Goal: Answer question/provide support: Answer question/provide support

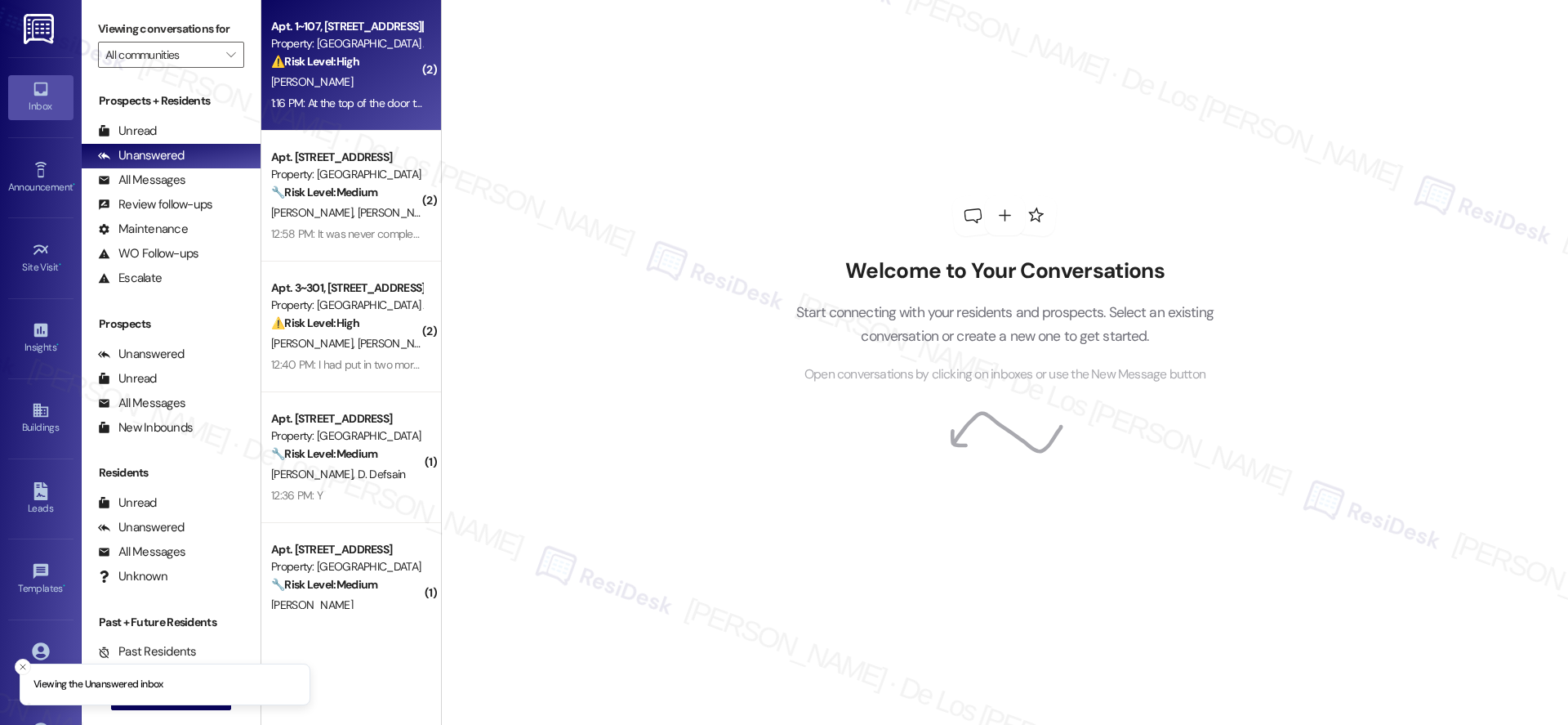
click at [346, 82] on div "[PERSON_NAME]" at bounding box center [347, 82] width 154 height 20
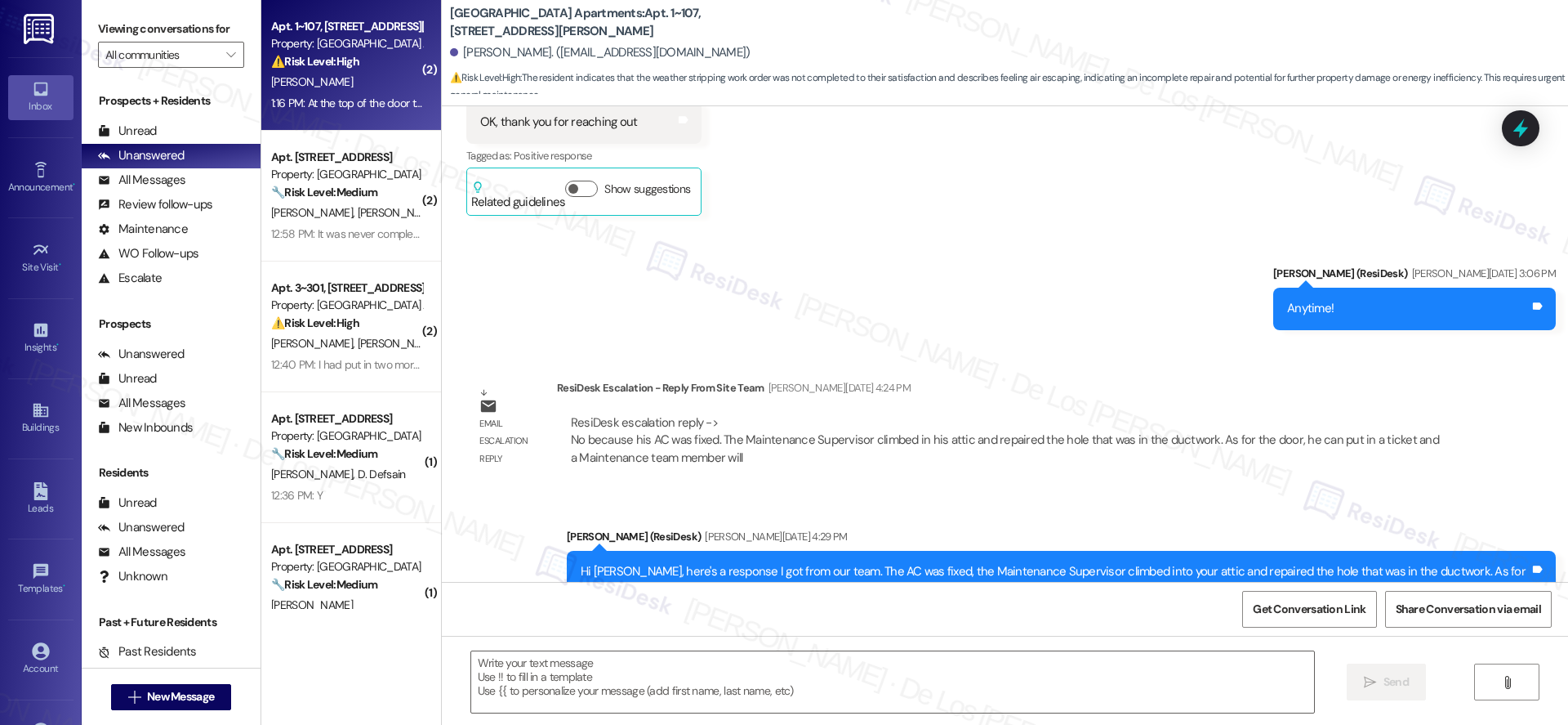
type textarea "Fetching suggested responses. Please feel free to read through the conversation…"
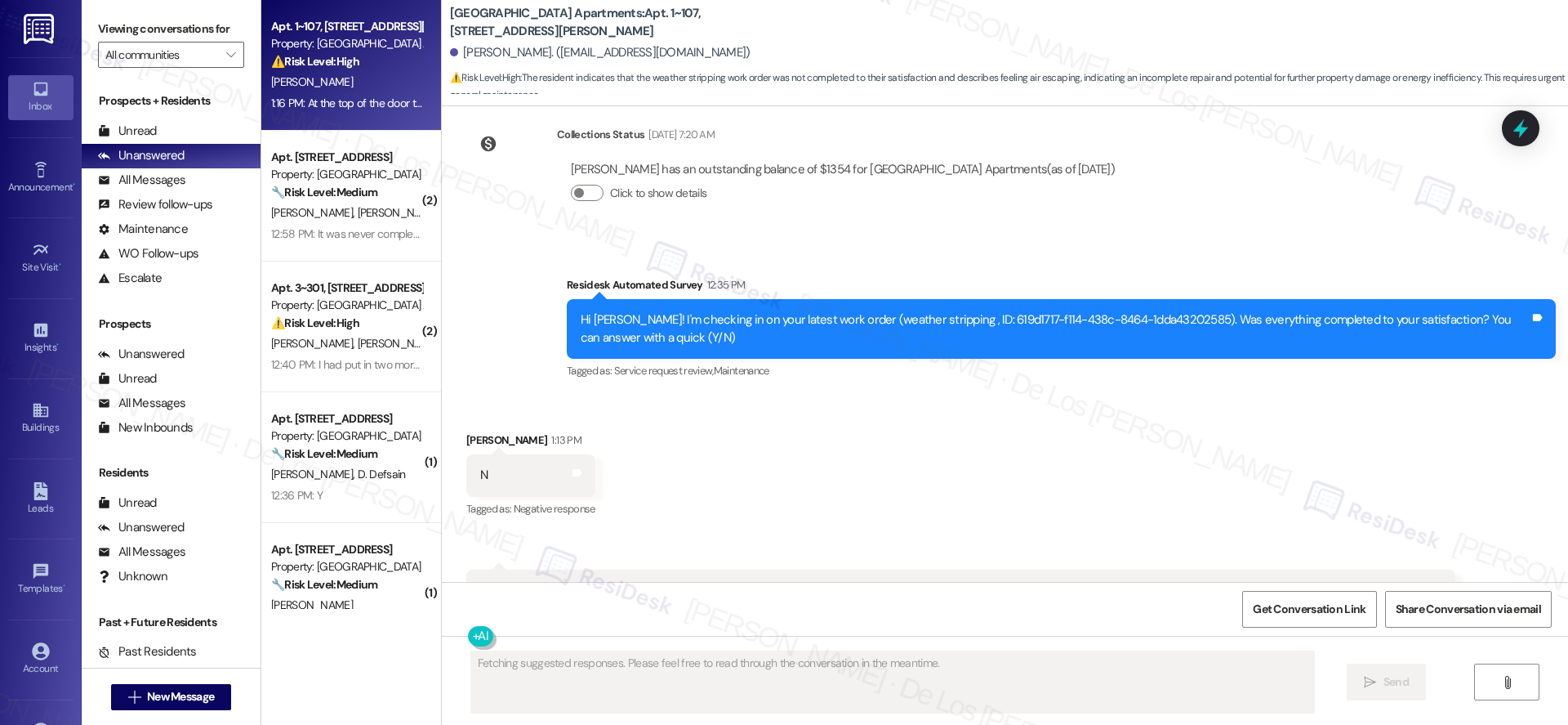
scroll to position [12526, 0]
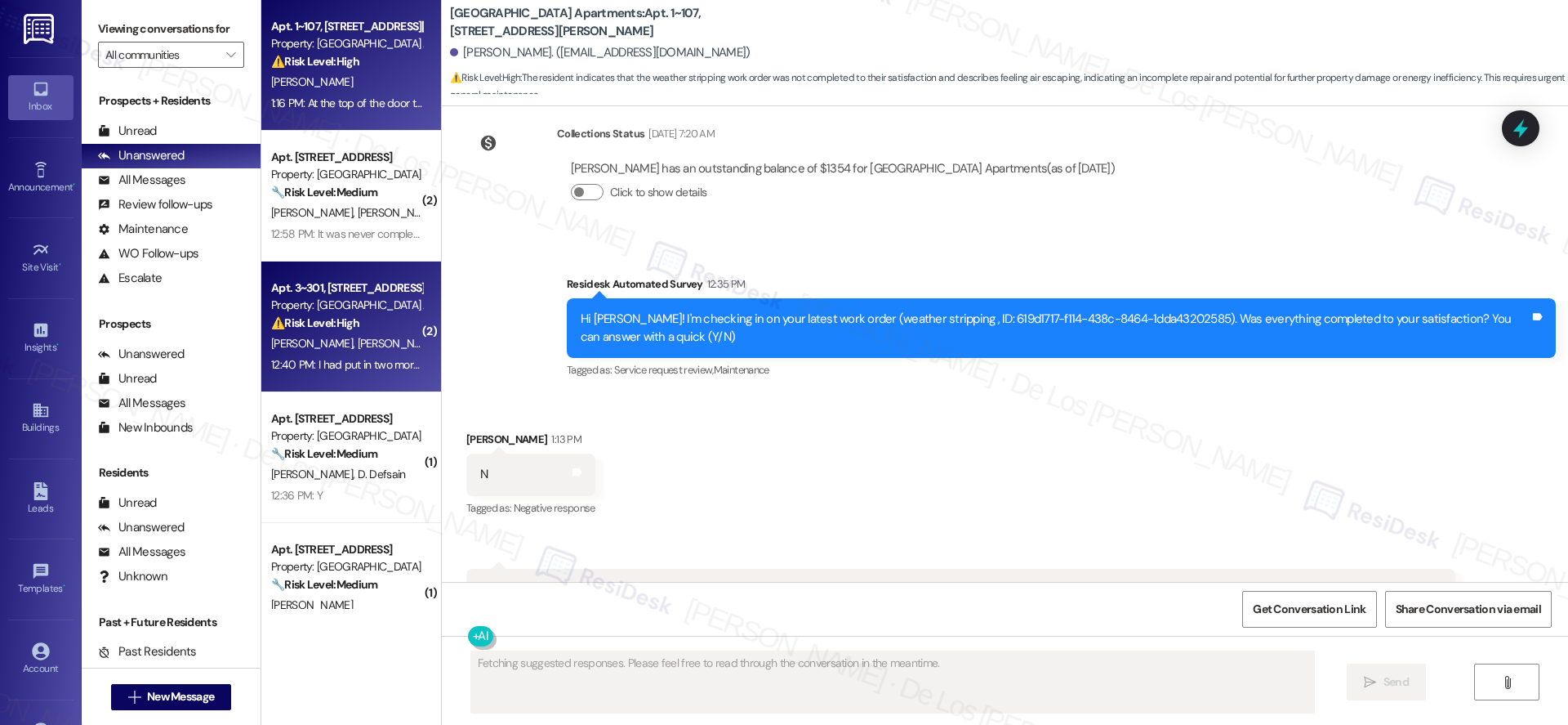
click at [357, 343] on span "[PERSON_NAME]" at bounding box center [397, 343] width 82 height 15
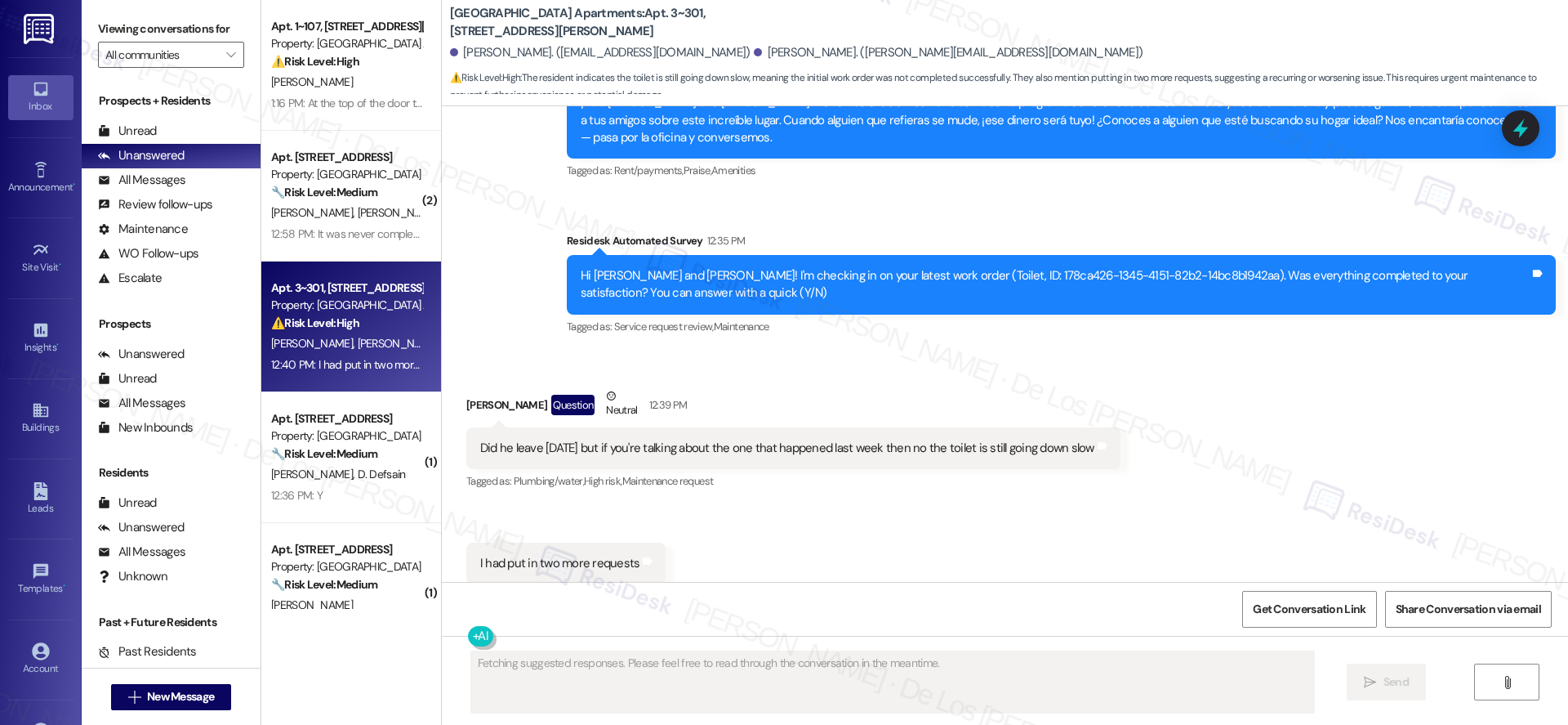
scroll to position [5427, 0]
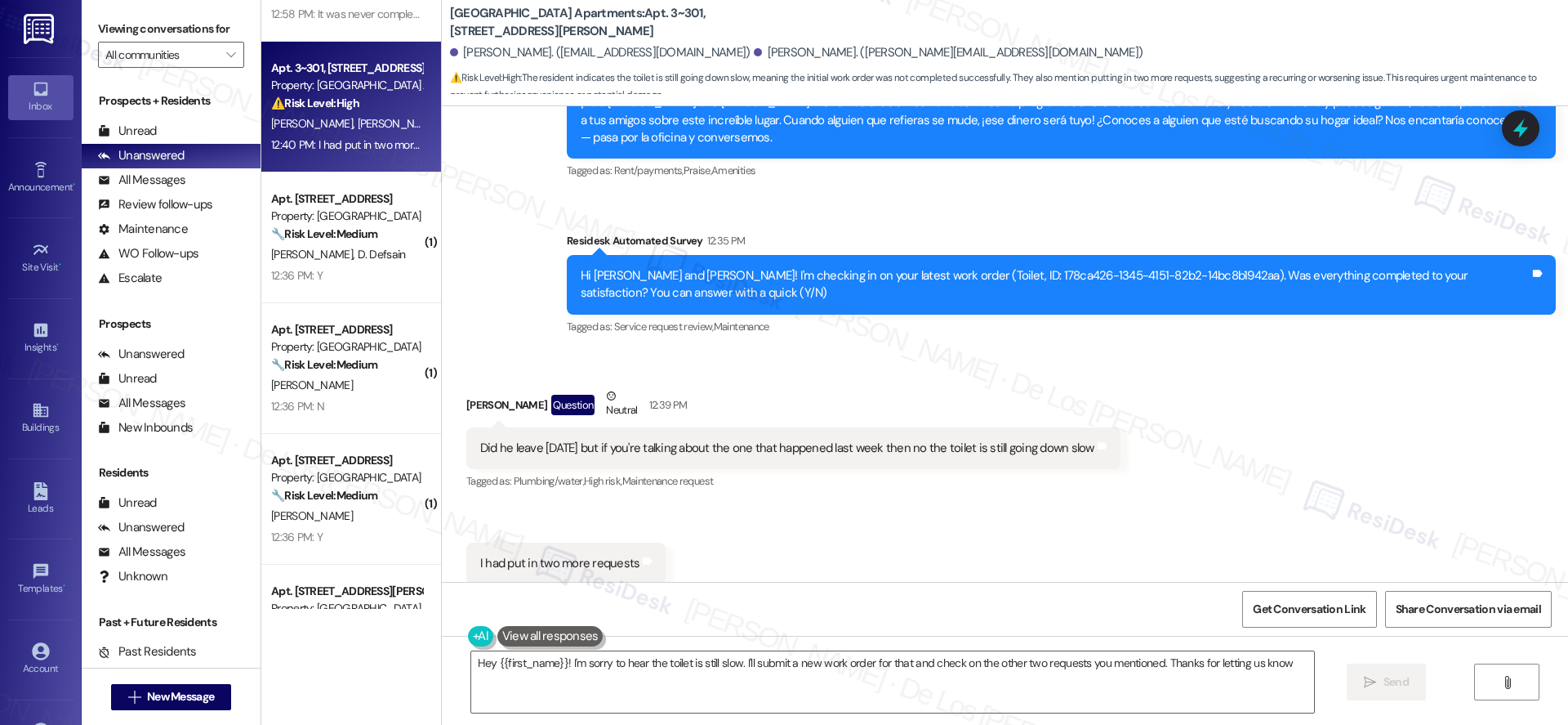
type textarea "Hey {{first_name}}! I'm sorry to hear the toilet is still slow. I'll submit a n…"
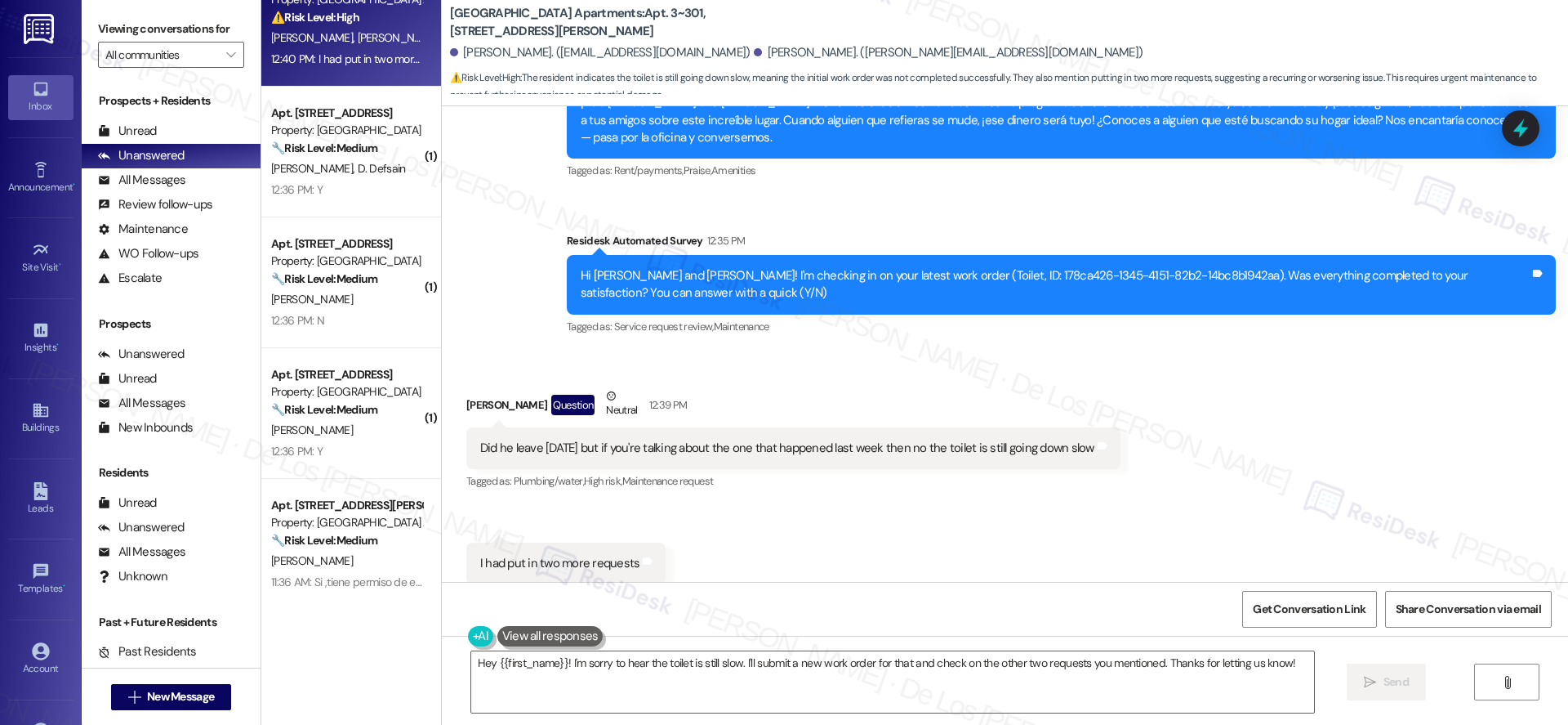
scroll to position [0, 0]
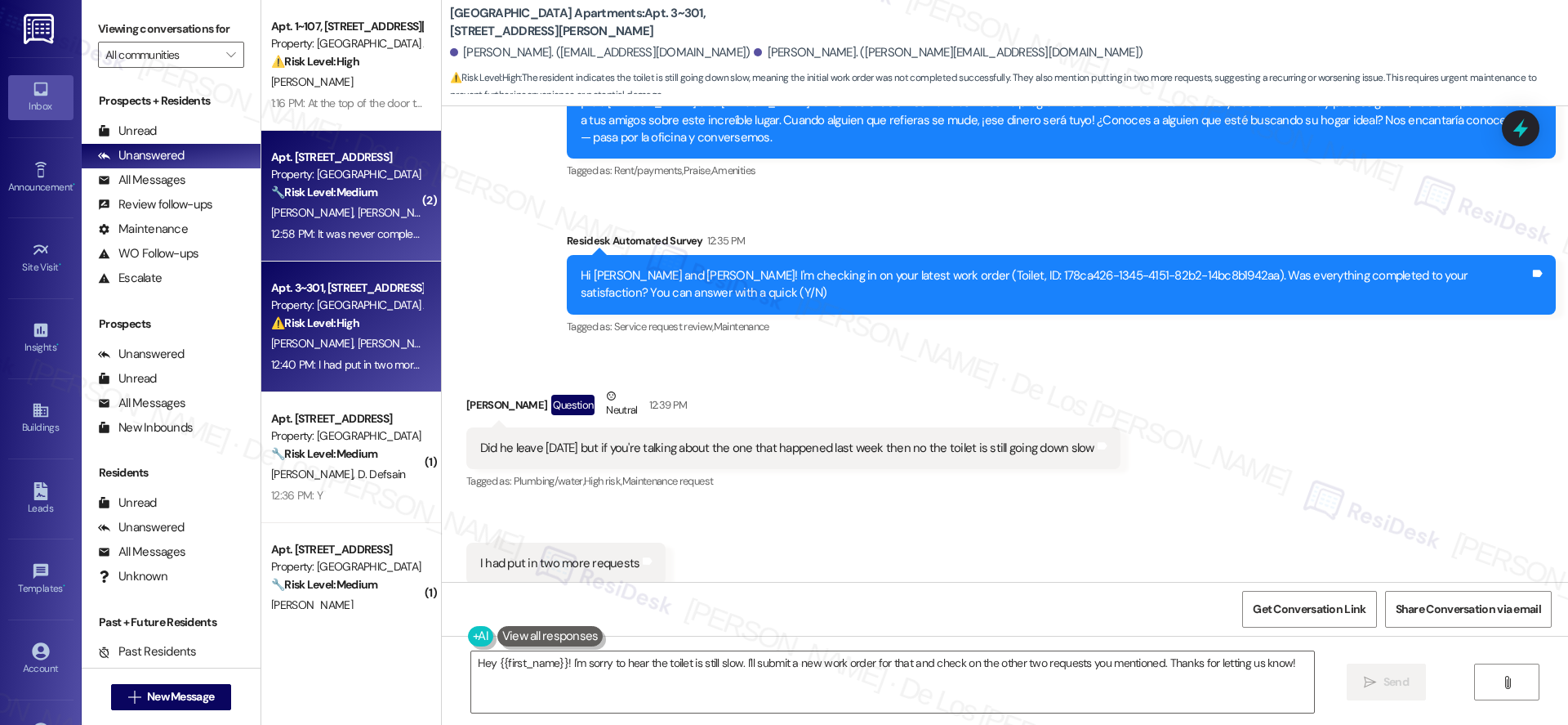
click at [379, 228] on div "12:58 PM: It was never completed 12:58 PM: It was never completed" at bounding box center [350, 233] width 159 height 15
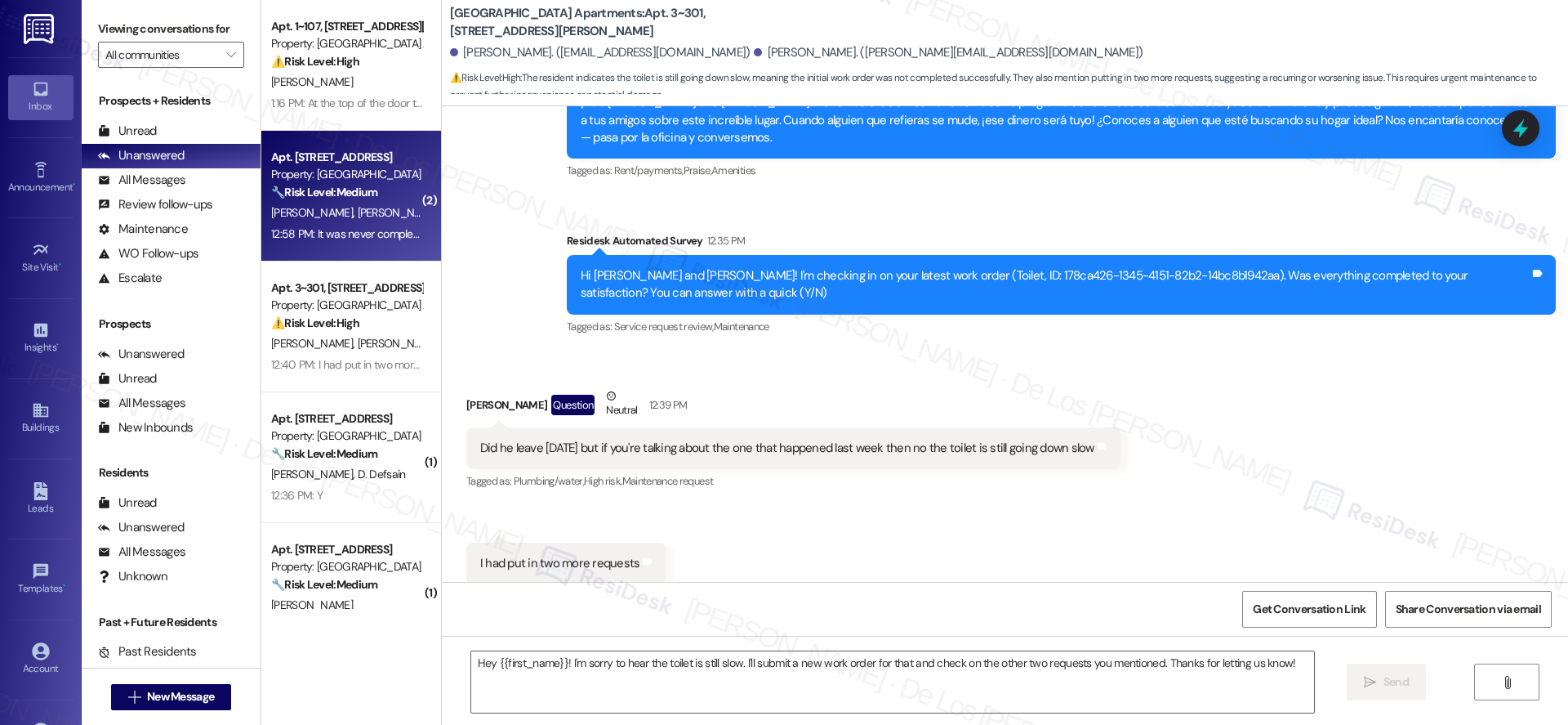
type textarea "Fetching suggested responses. Please feel free to read through the conversation…"
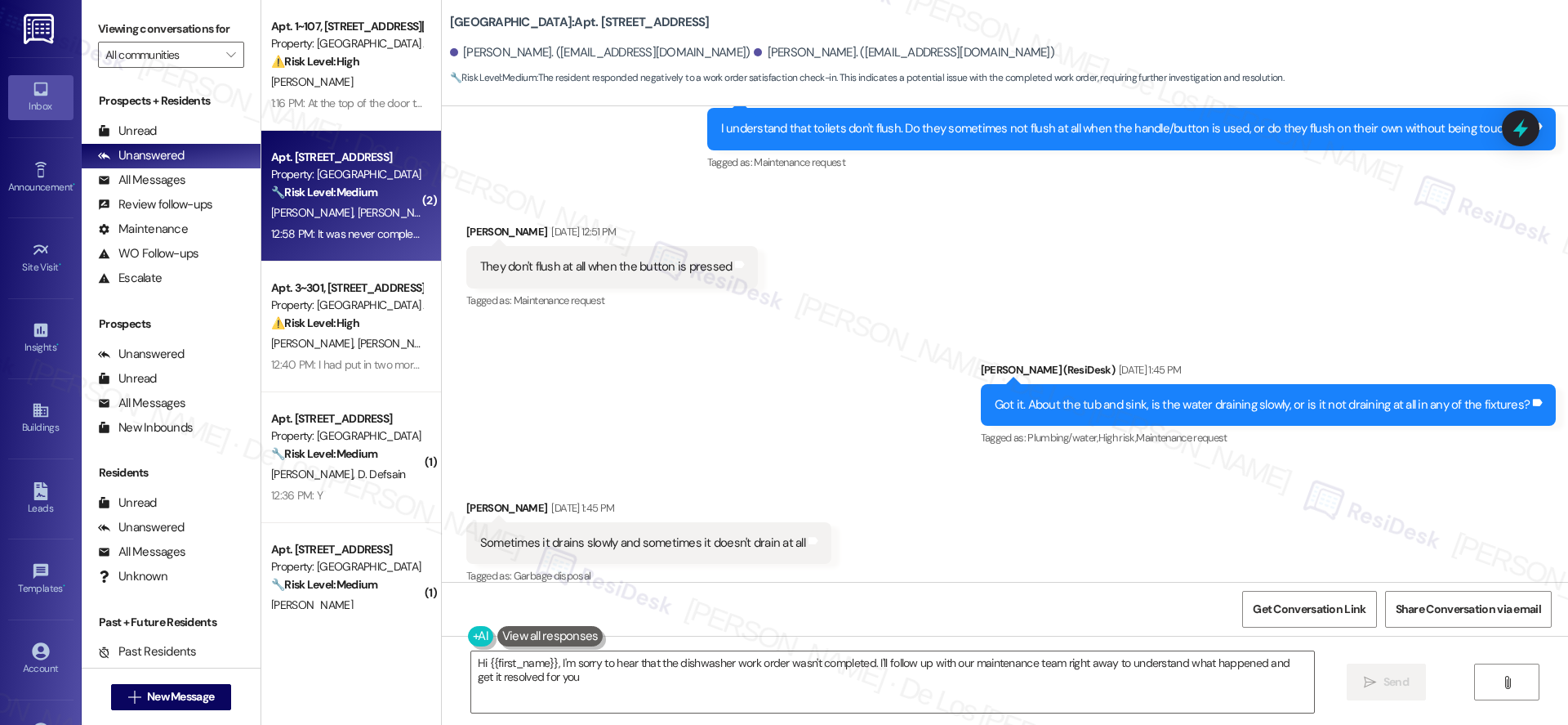
type textarea "Hi {{first_name}}, I'm sorry to hear that the dishwasher work order wasn't comp…"
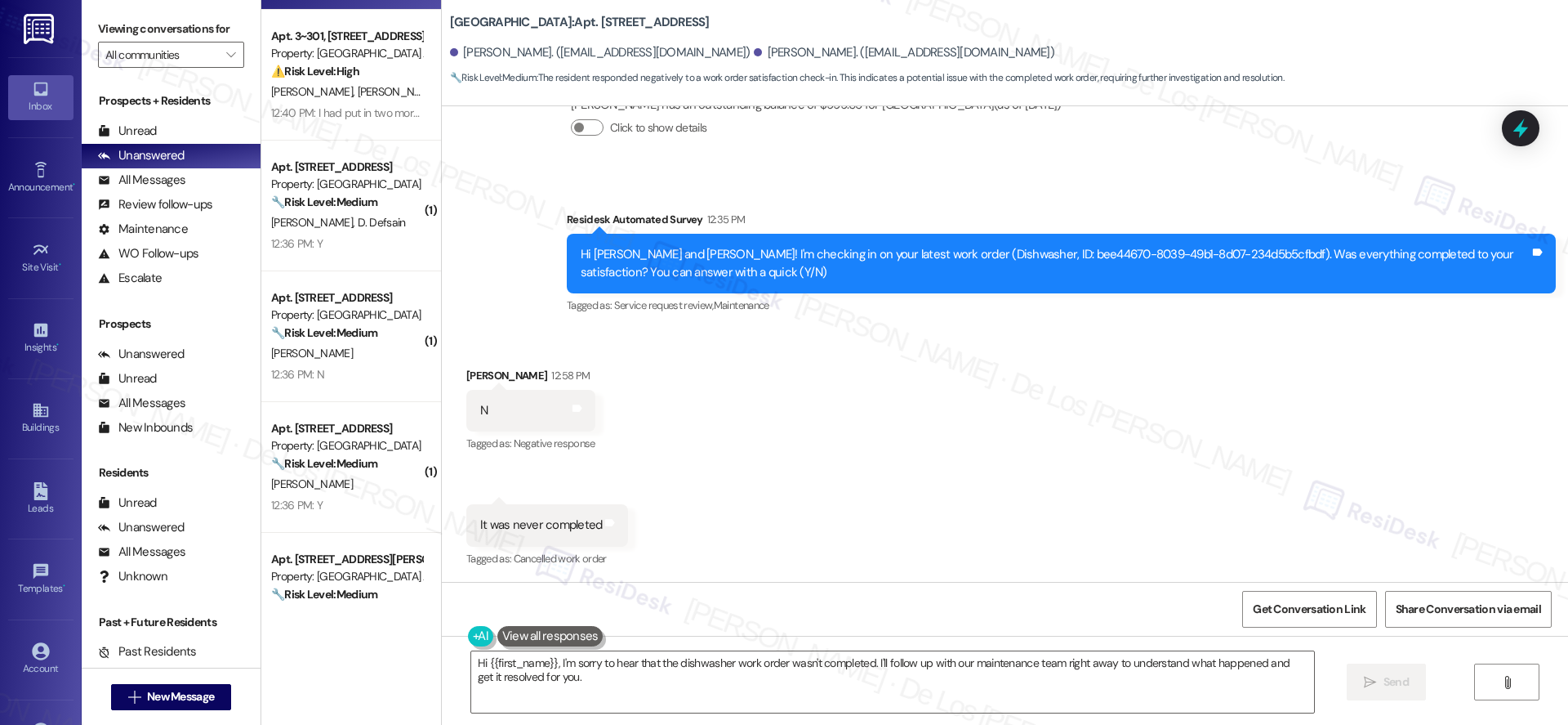
scroll to position [305, 0]
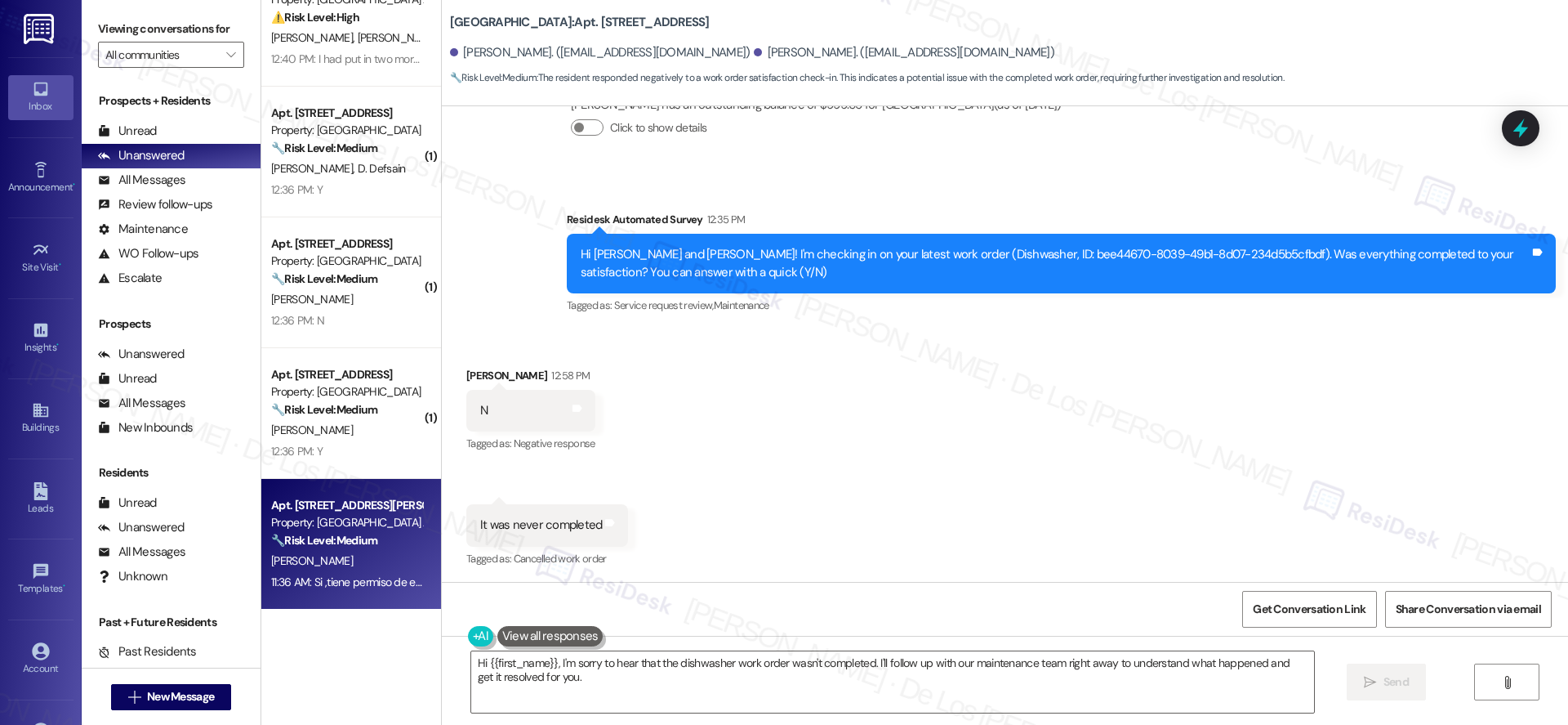
click at [327, 482] on div "Apt. [STREET_ADDRESS][PERSON_NAME] Property: [GEOGRAPHIC_DATA] Apartments 🔧 Ris…" at bounding box center [351, 544] width 180 height 130
type textarea "Hi {{first_name}}, I'm sorry to hear that the dishwasher work order wasn't comp…"
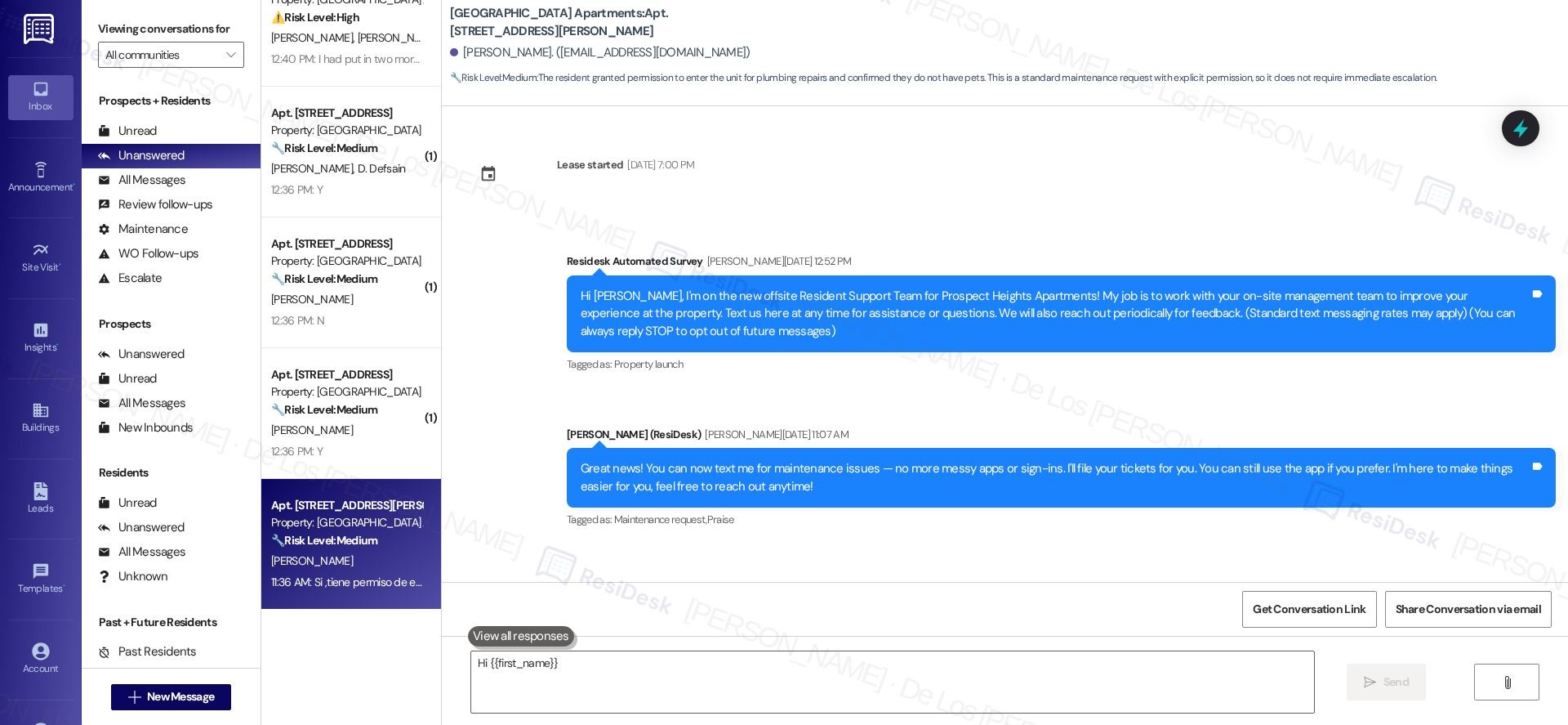
scroll to position [11707, 0]
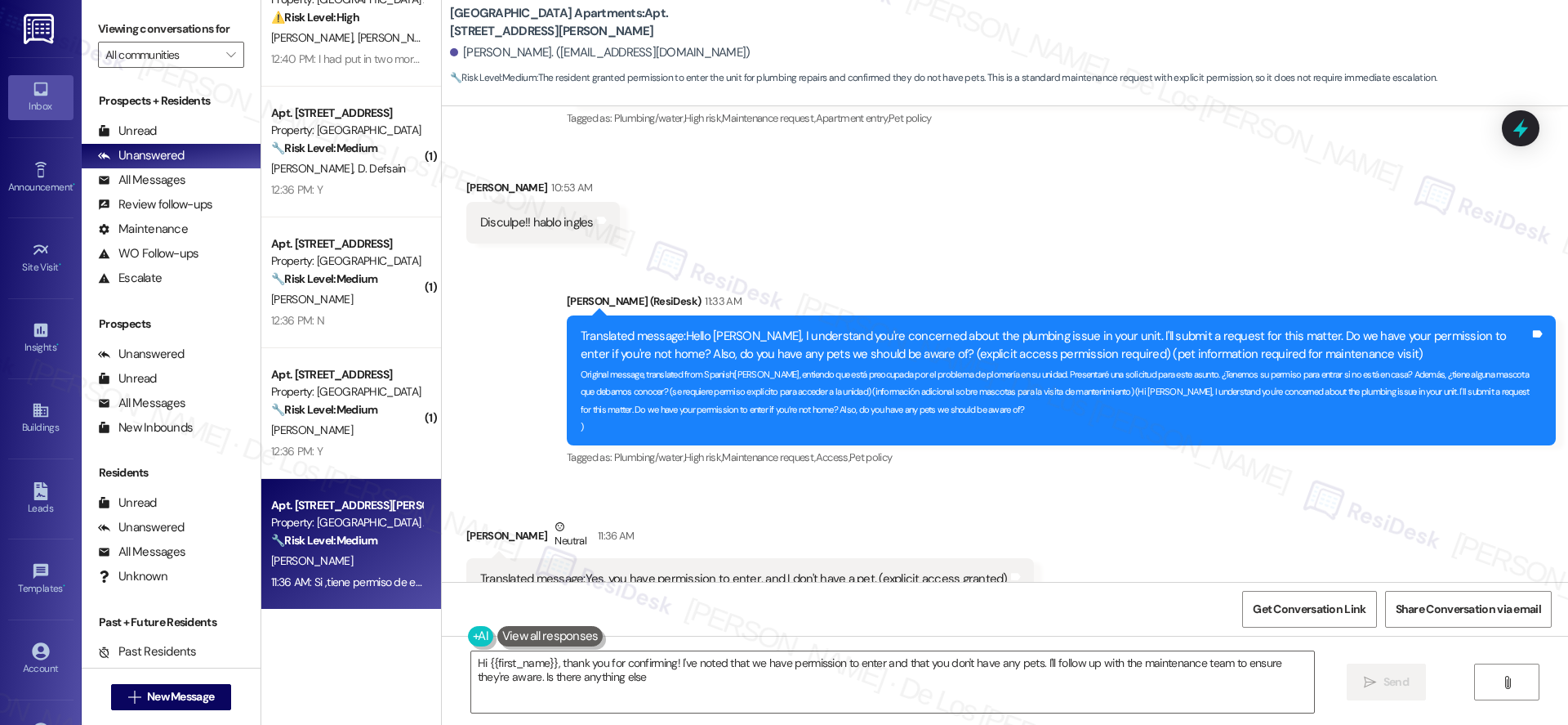
type textarea "Hi {{first_name}}, thank you for confirming! I've noted that we have permission…"
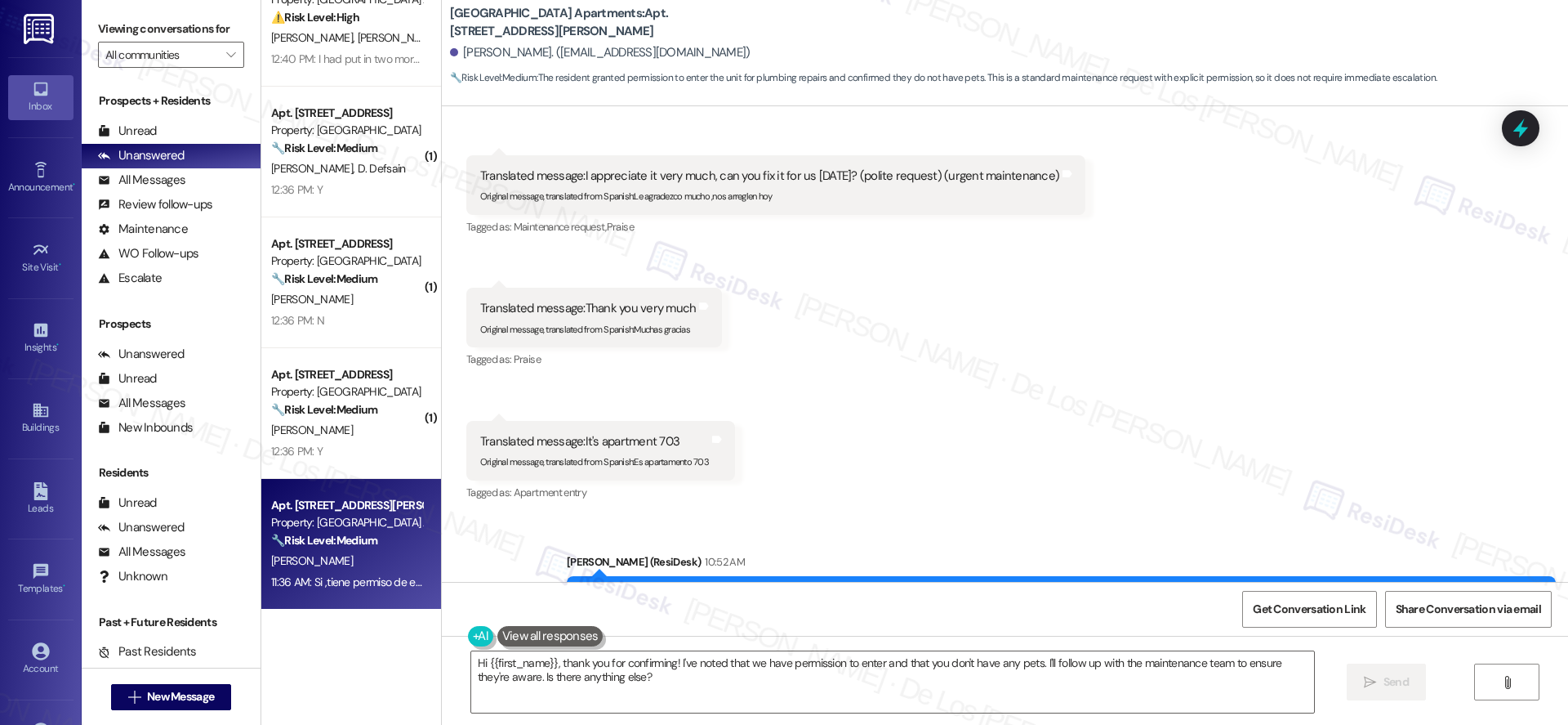
scroll to position [11054, 0]
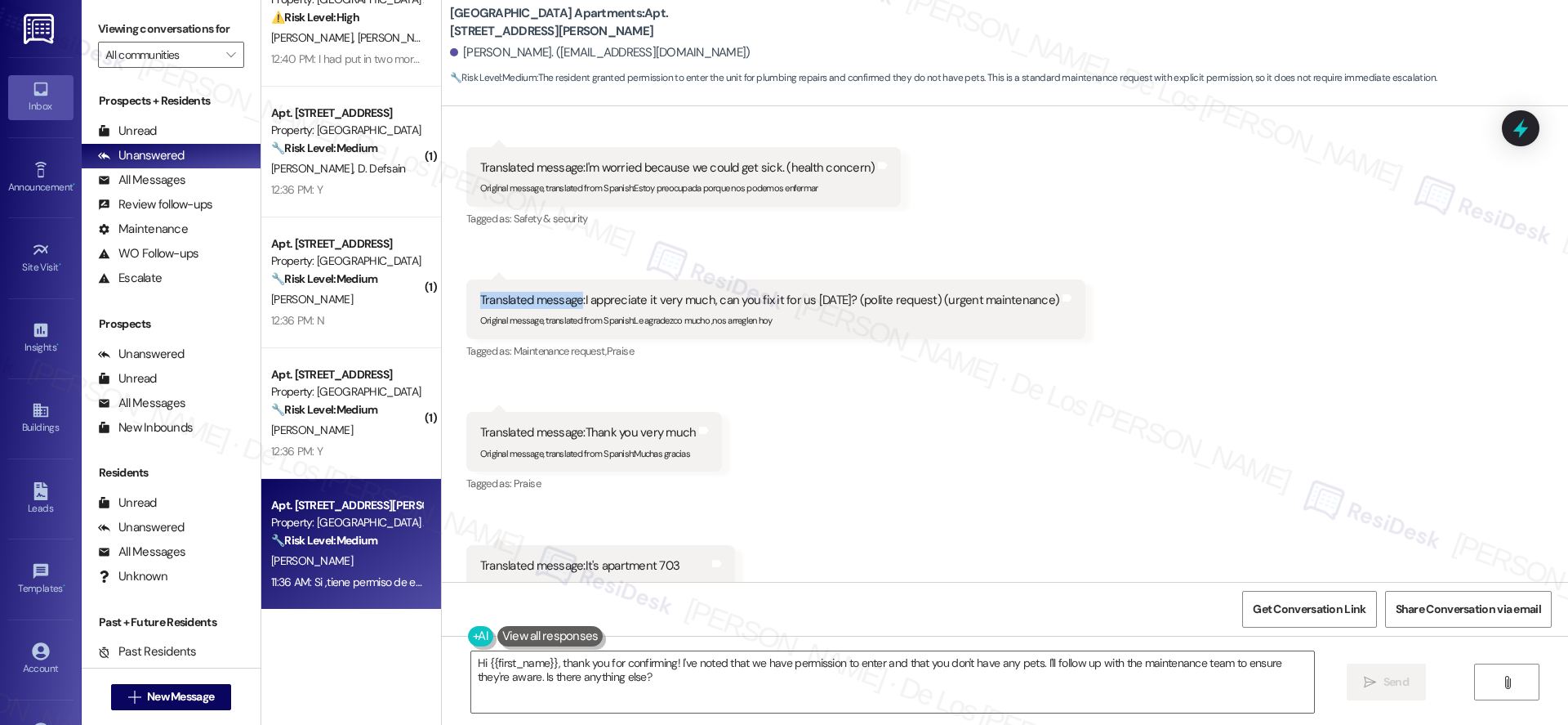
drag, startPoint x: 568, startPoint y: 223, endPoint x: 757, endPoint y: 217, distance: 189.1
click at [756, 280] on div "Translated message: I appreciate it very much, can you fix it for us [DATE]? (p…" at bounding box center [776, 309] width 619 height 59
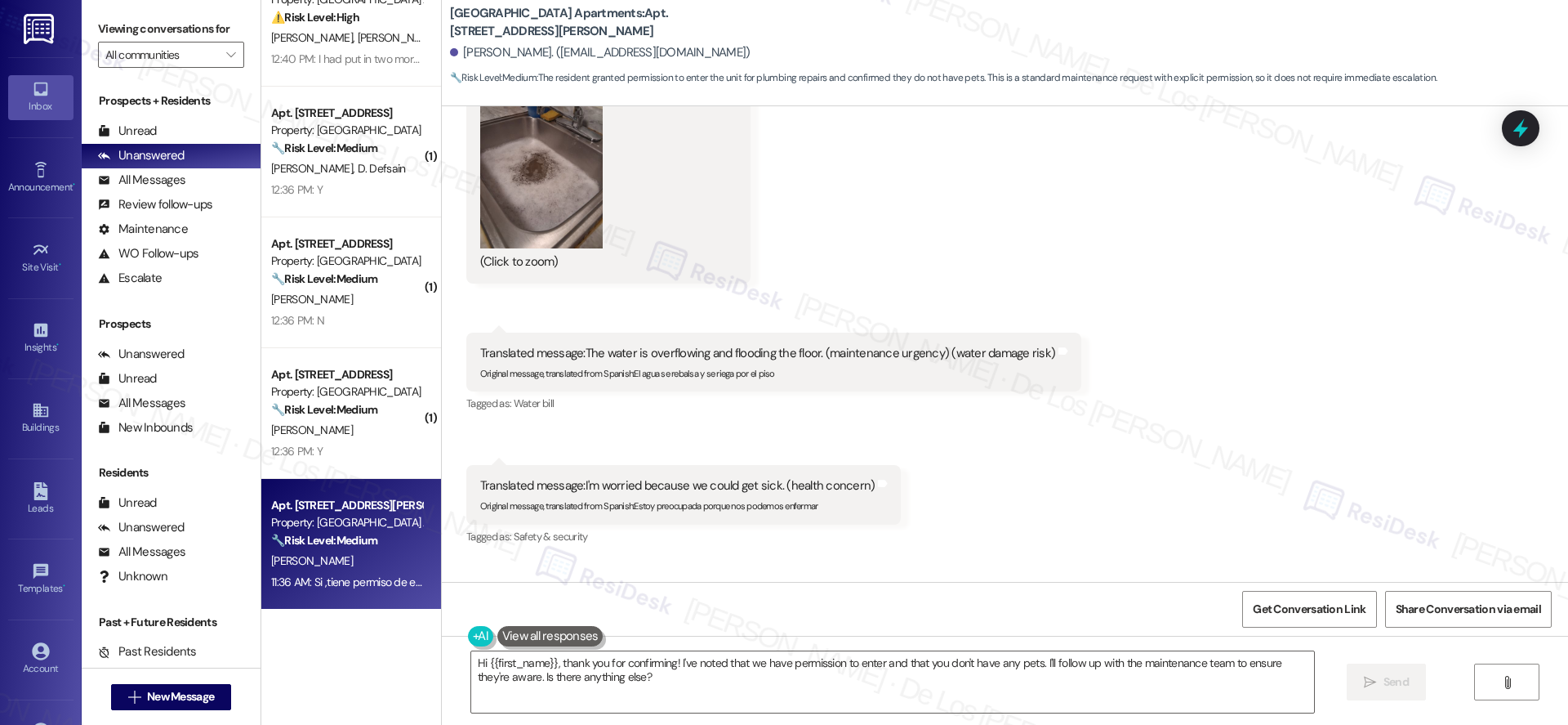
scroll to position [10730, 0]
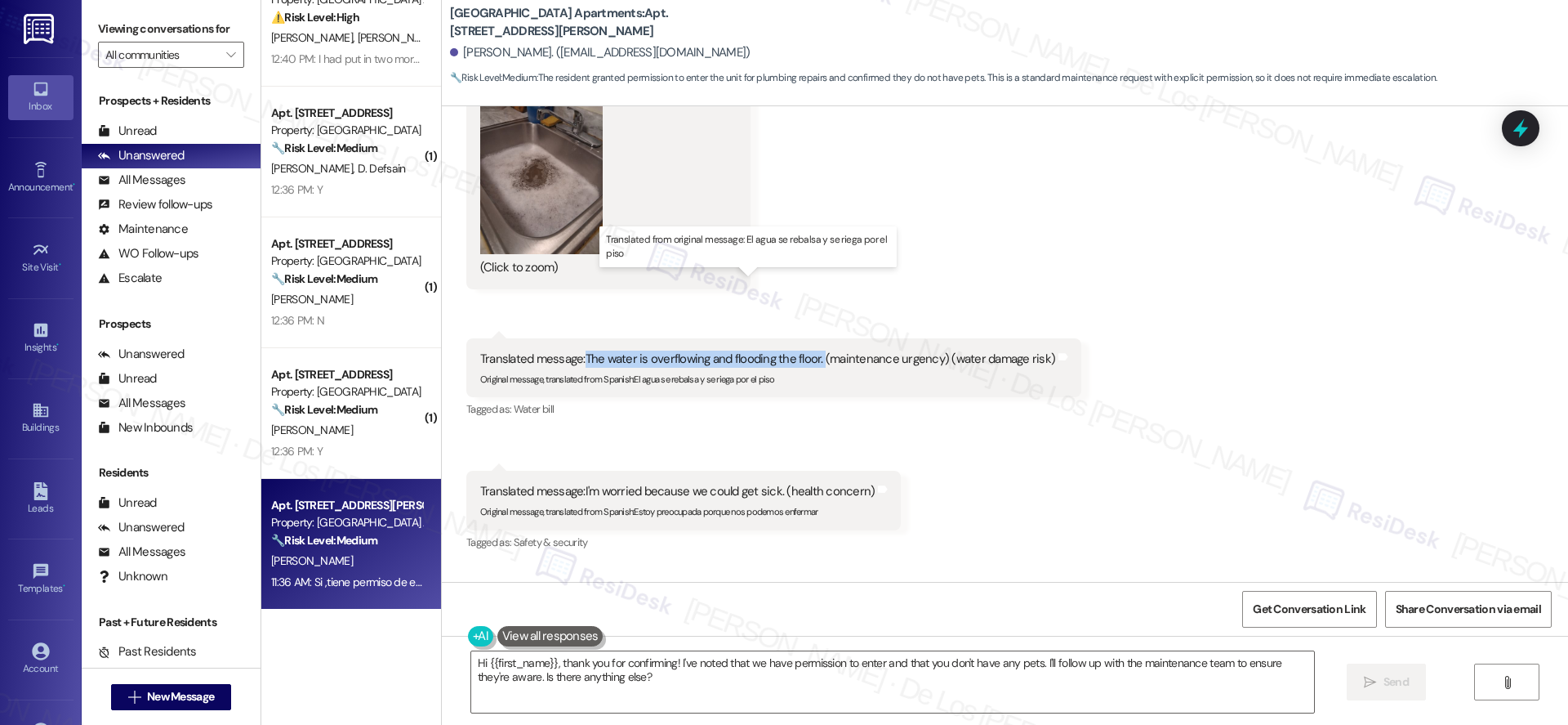
drag, startPoint x: 573, startPoint y: 283, endPoint x: 808, endPoint y: 281, distance: 235.0
click at [808, 351] on div "Translated message: The water is overflowing and flooding the floor. (maintenan…" at bounding box center [767, 359] width 575 height 17
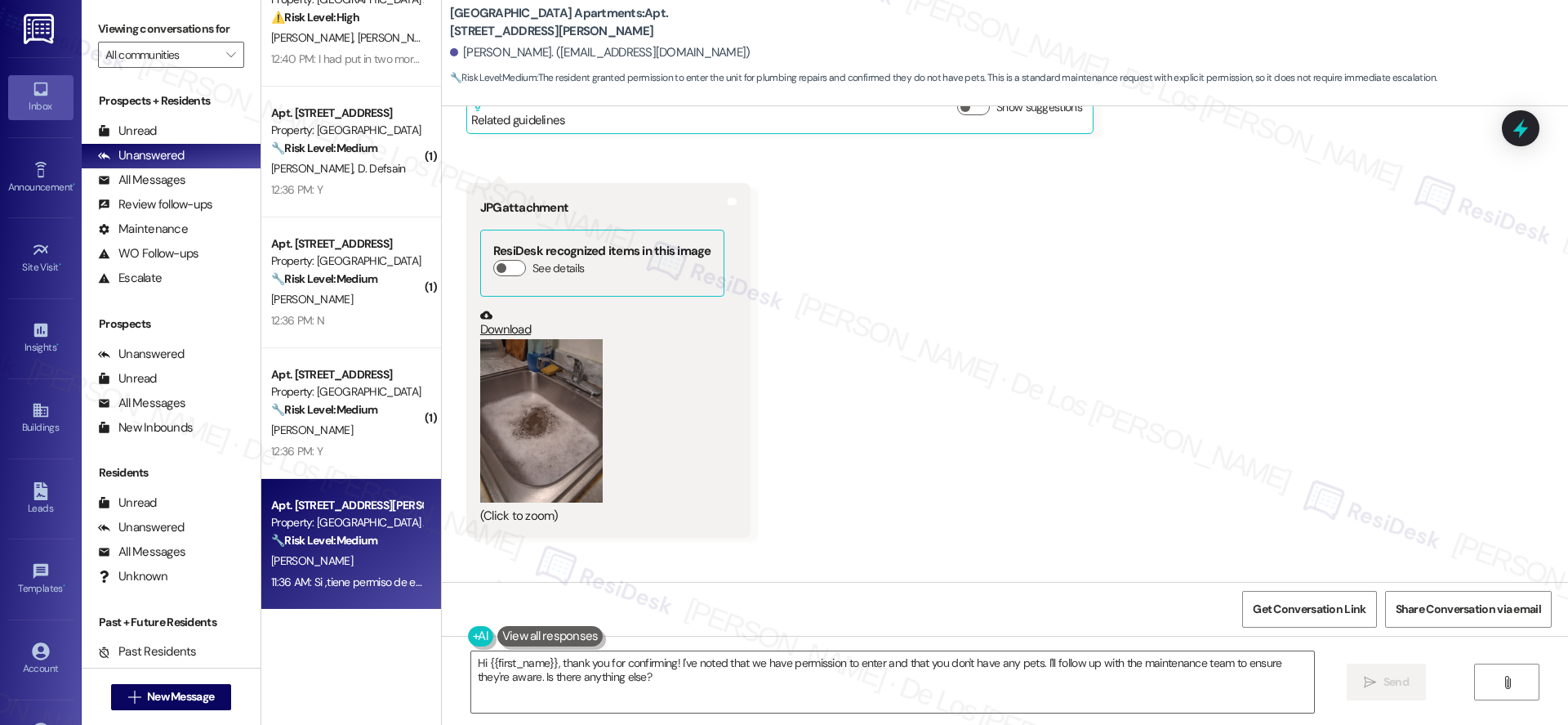
scroll to position [10396, 0]
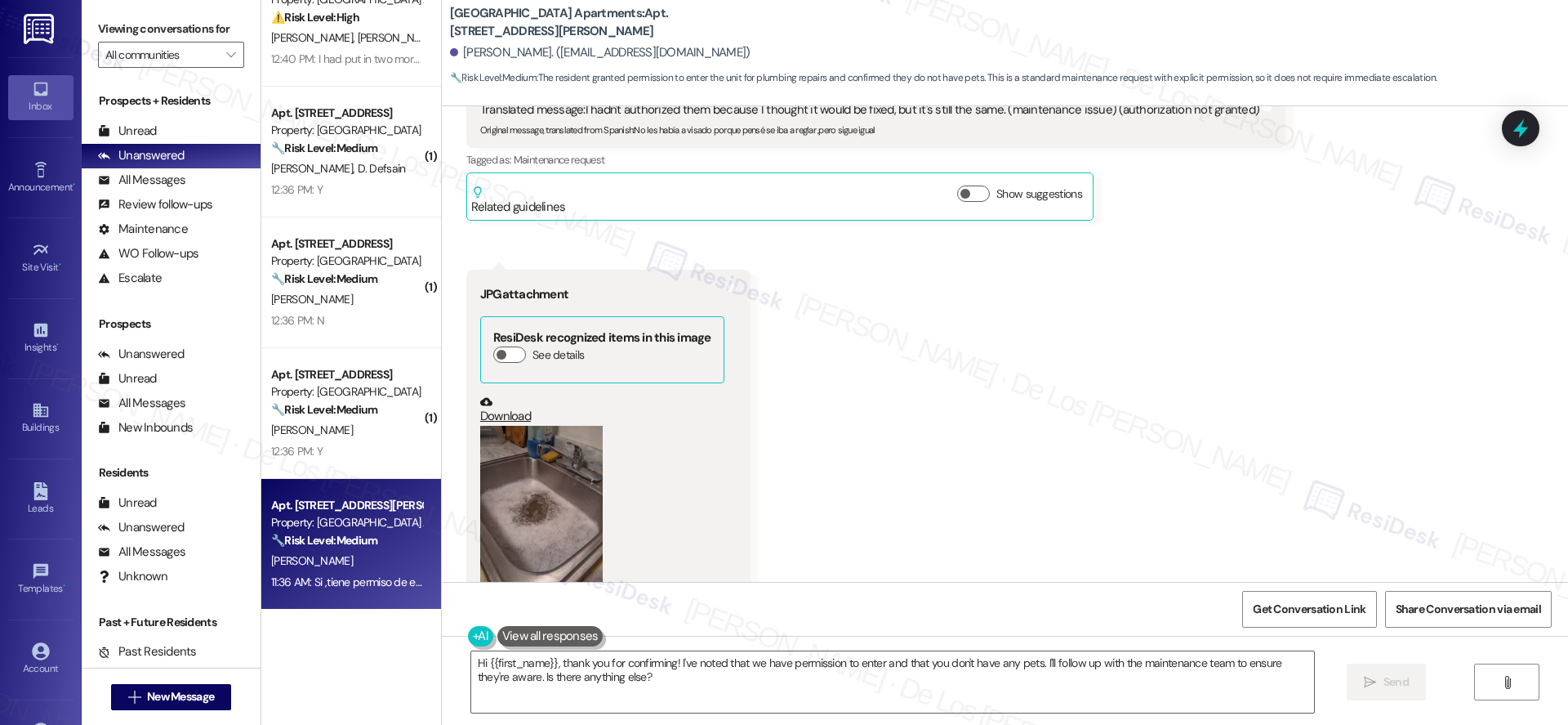
click at [553, 426] on button "Zoom image" at bounding box center [541, 508] width 122 height 163
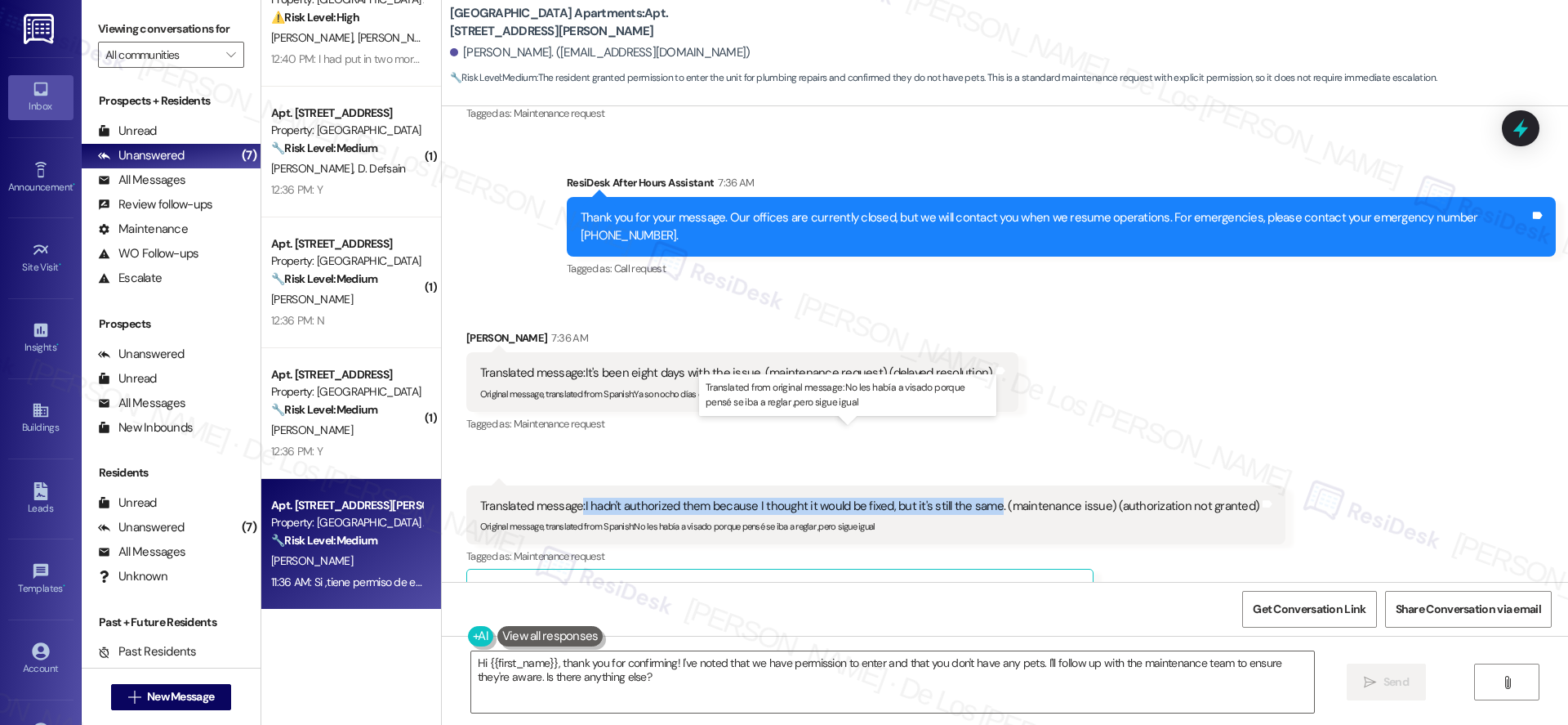
drag, startPoint x: 568, startPoint y: 430, endPoint x: 982, endPoint y: 437, distance: 414.1
click at [982, 498] on div "Translated message: I hadn't authorized them because I thought it would be fixe…" at bounding box center [869, 506] width 779 height 17
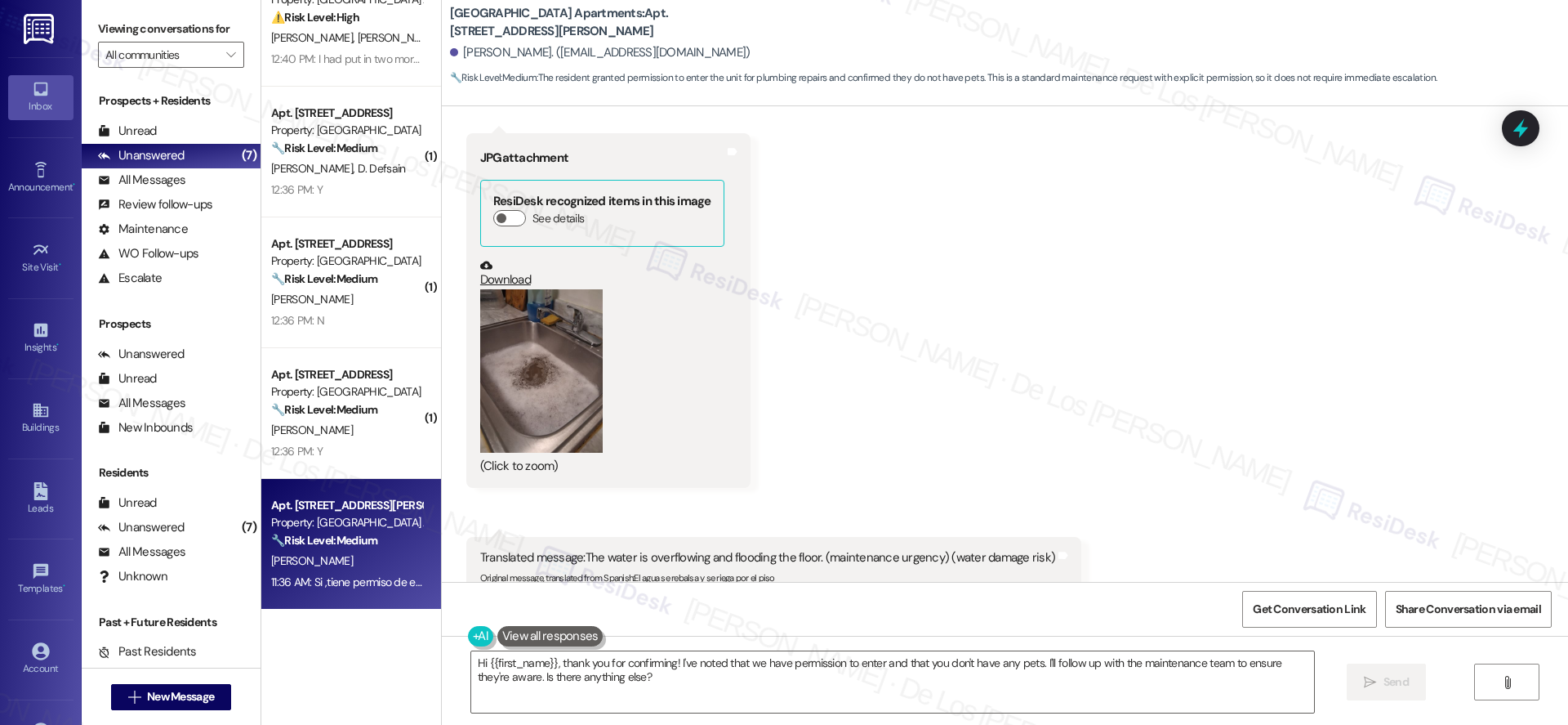
scroll to position [10536, 0]
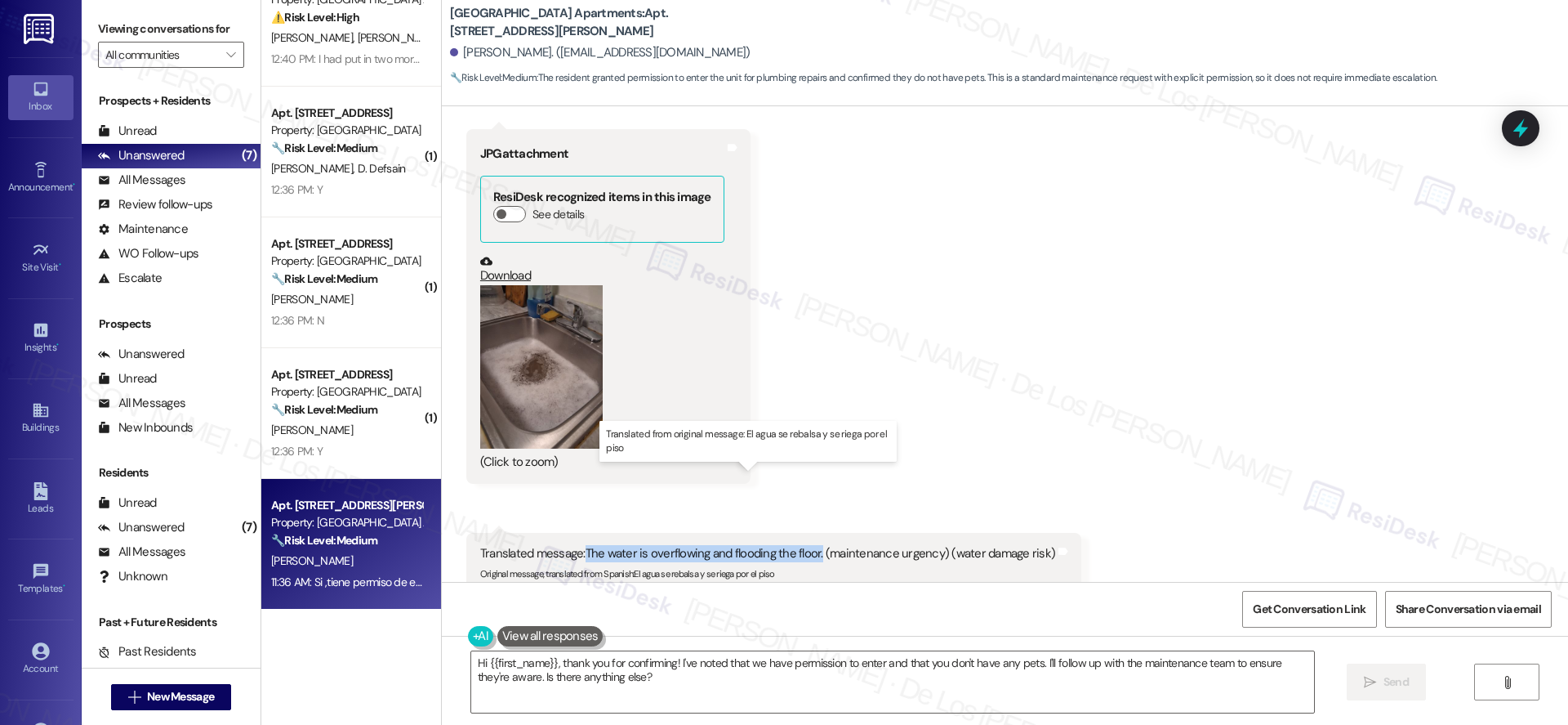
drag, startPoint x: 572, startPoint y: 474, endPoint x: 744, endPoint y: 377, distance: 197.5
click at [805, 545] on div "Translated message: The water is overflowing and flooding the floor. (maintenan…" at bounding box center [767, 553] width 575 height 17
copy div "The water is overflowing and flooding the floor."
click at [480, 255] on link "Download" at bounding box center [601, 269] width 244 height 28
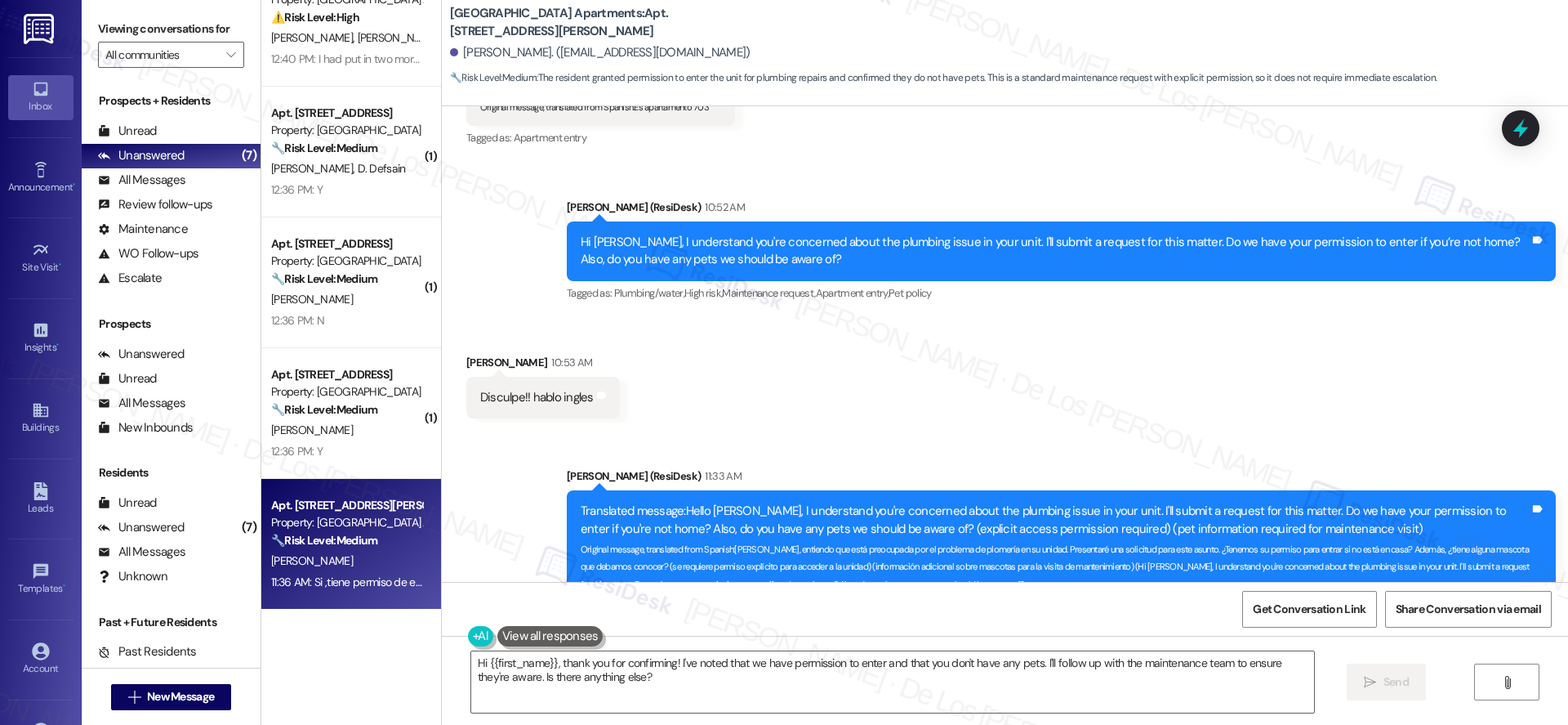
scroll to position [11707, 0]
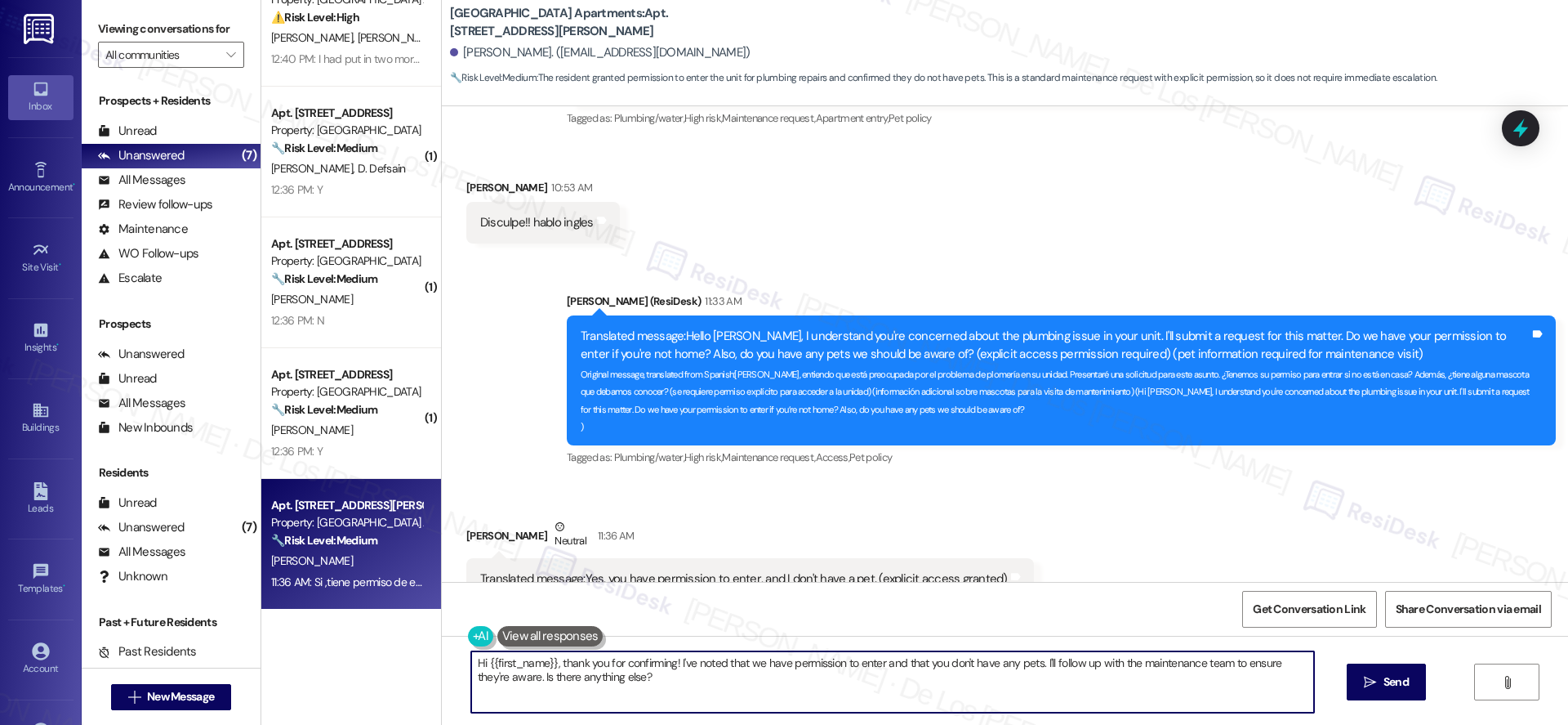
click at [652, 686] on textarea "Hi {{first_name}}, thank you for confirming! I've noted that we have permission…" at bounding box center [892, 682] width 843 height 61
click at [558, 676] on textarea "Hi {{first_name}}, thank you for confirming! I've noted that we have permission…" at bounding box center [892, 682] width 843 height 61
drag, startPoint x: 551, startPoint y: 661, endPoint x: 414, endPoint y: 641, distance: 138.5
click at [415, 640] on div "Apt. 1~107, [STREET_ADDRESS][PERSON_NAME] Property: [GEOGRAPHIC_DATA] Apartment…" at bounding box center [914, 362] width 1306 height 725
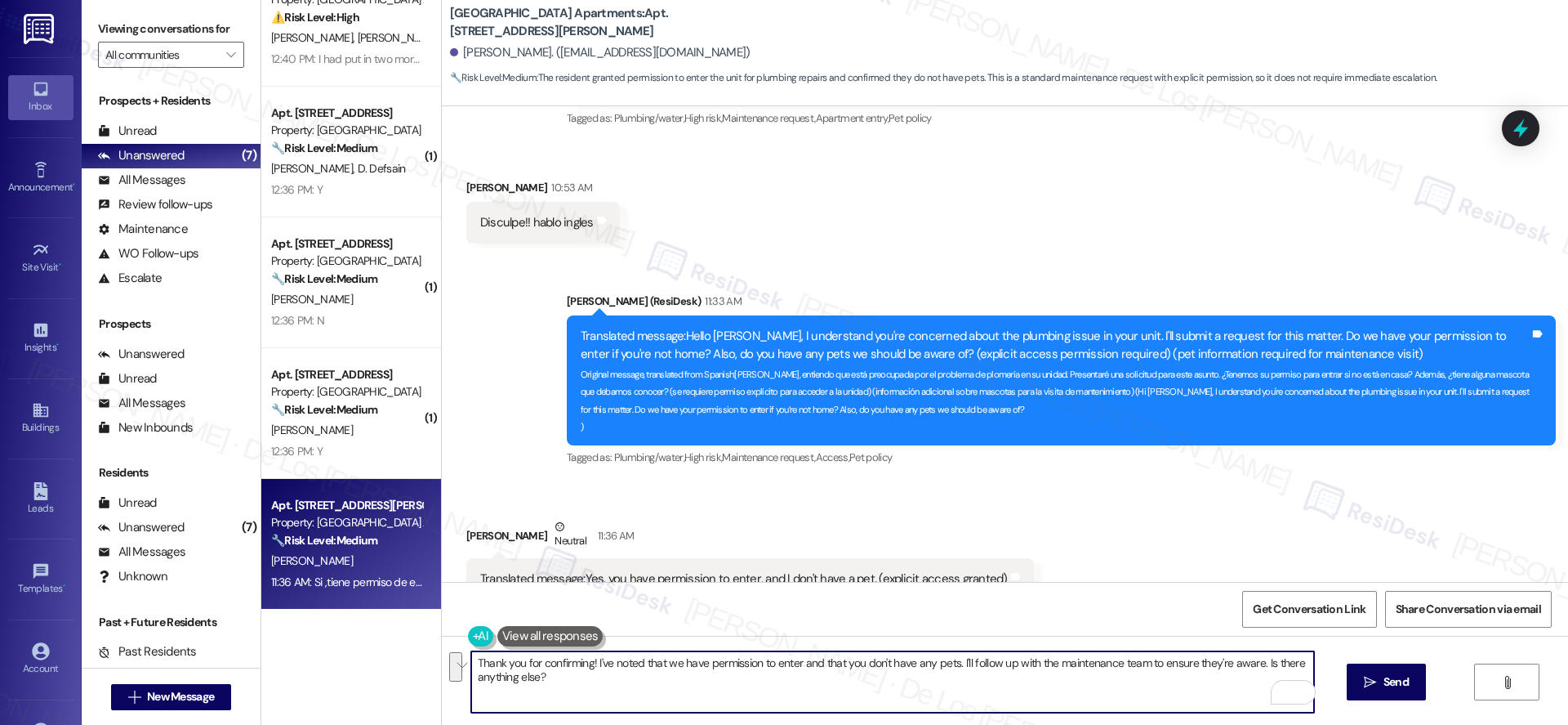
drag, startPoint x: 952, startPoint y: 657, endPoint x: 973, endPoint y: 676, distance: 28.3
click at [973, 676] on textarea "Thank you for confirming! I've noted that we have permission to enter and that …" at bounding box center [892, 682] width 843 height 61
drag, startPoint x: 655, startPoint y: 666, endPoint x: 1035, endPoint y: 698, distance: 381.3
click at [1034, 699] on textarea "Thank you for confirming! I've noted that we have permission to enter and that …" at bounding box center [892, 682] width 843 height 61
paste textarea "9424"
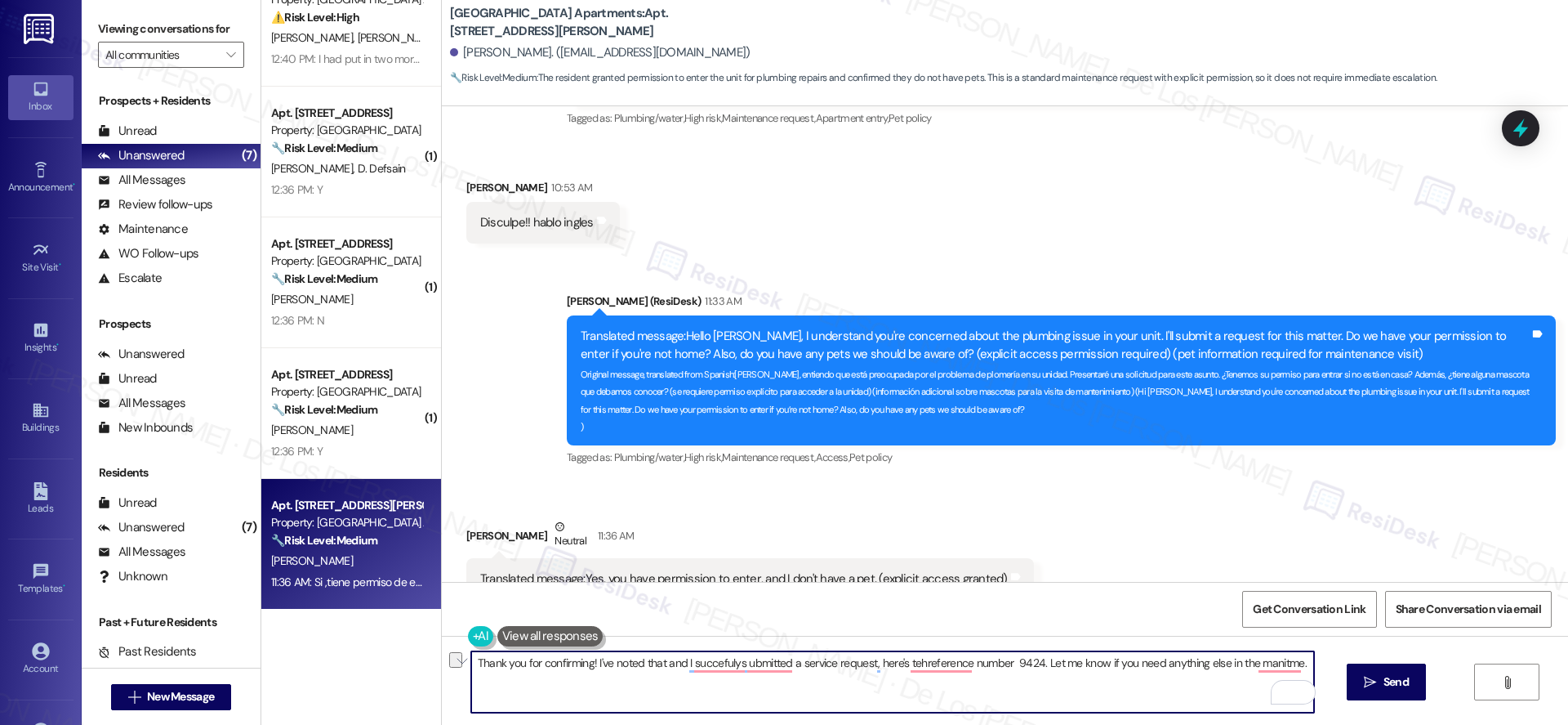
paste textarea "’ve noted that and successfully submitted a service request. Here’s the referen…"
click at [846, 695] on textarea "Thank you for confirming! I’ve noted that and successfully submitted a service …" at bounding box center [892, 682] width 843 height 61
type textarea "Thank you for confirming! I’ve noted that and successfully submitted a service …"
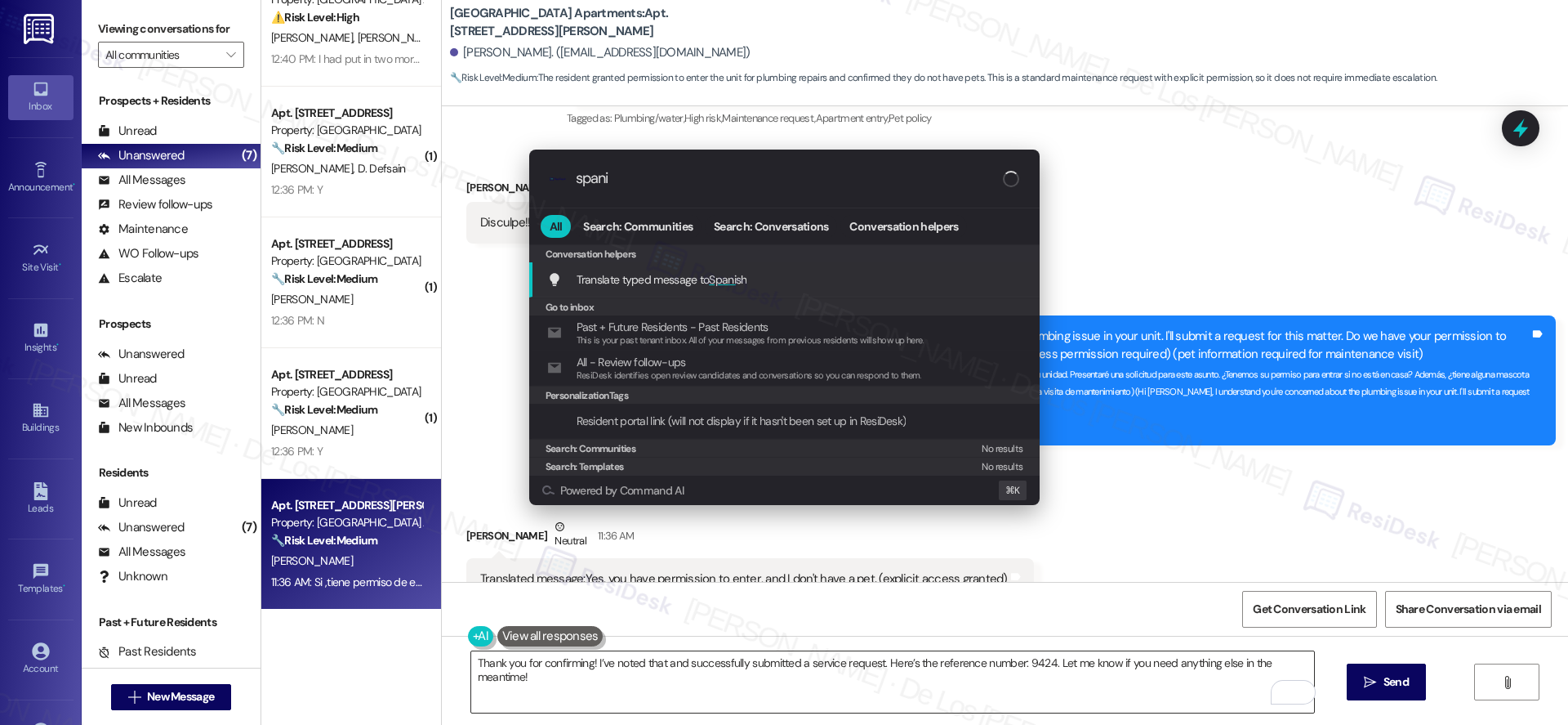
type input "spanis"
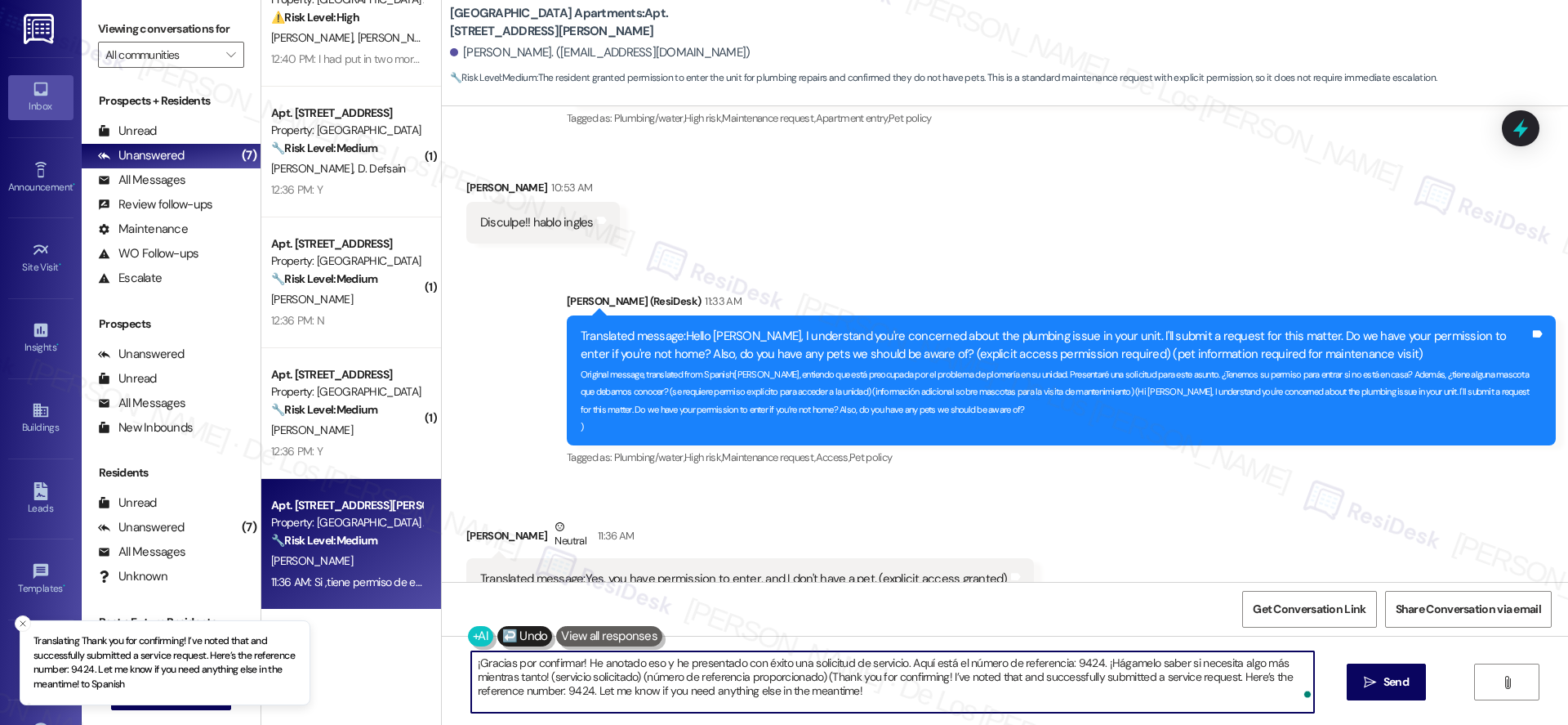
type textarea "¡Gracias por confirmar! He anotado eso y he presentado con éxito una solicitud …"
click at [1386, 676] on span "Send" at bounding box center [1396, 682] width 26 height 17
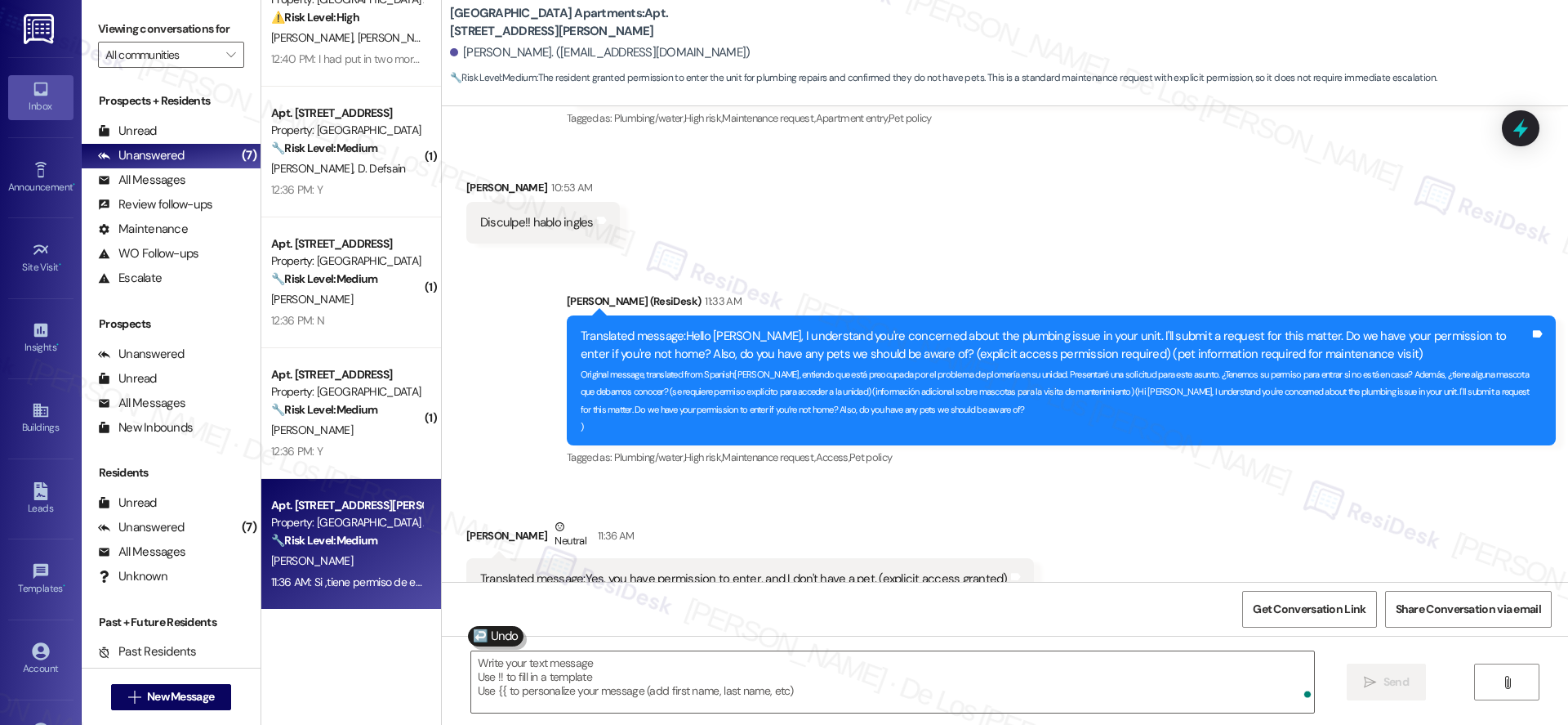
type textarea "Fetching suggested responses. Please feel free to read through the conversation…"
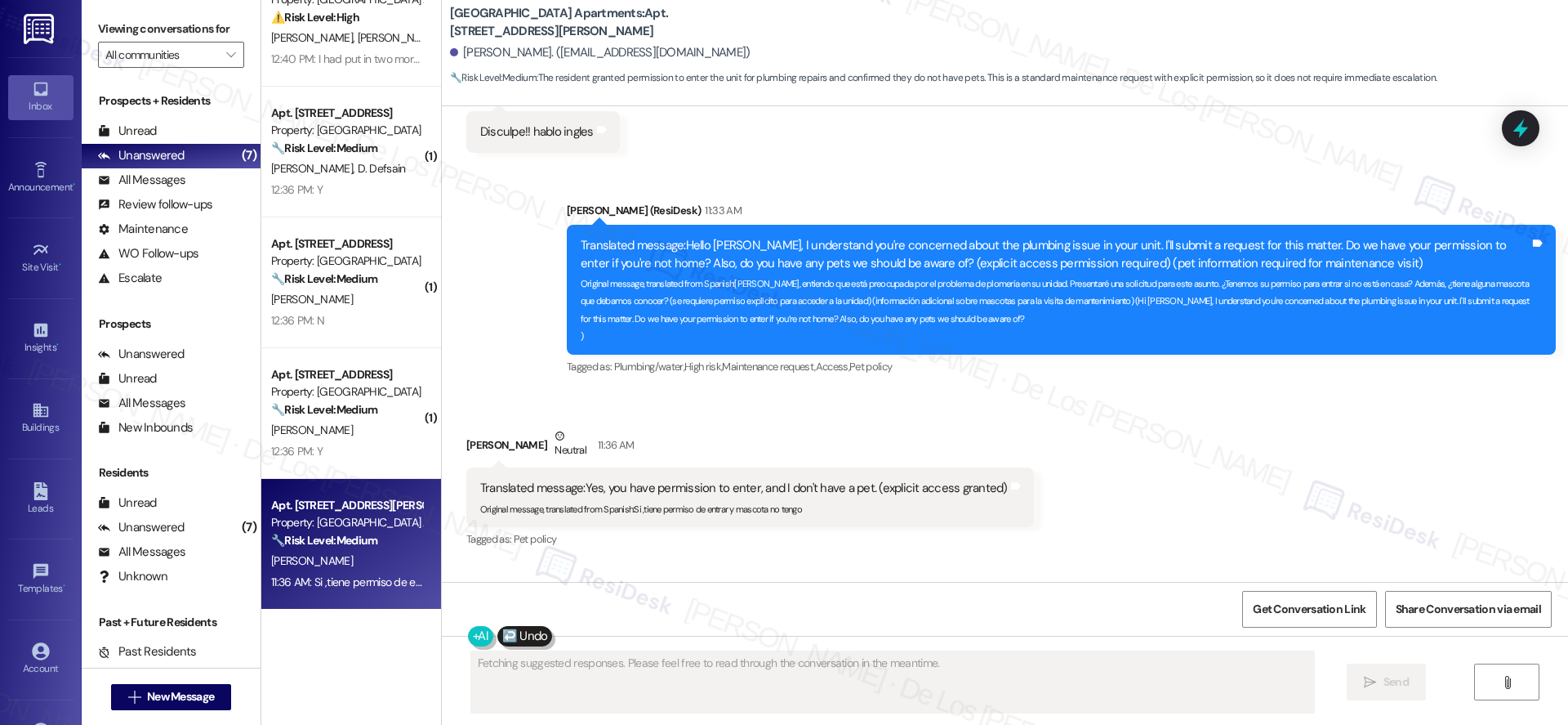
scroll to position [11856, 0]
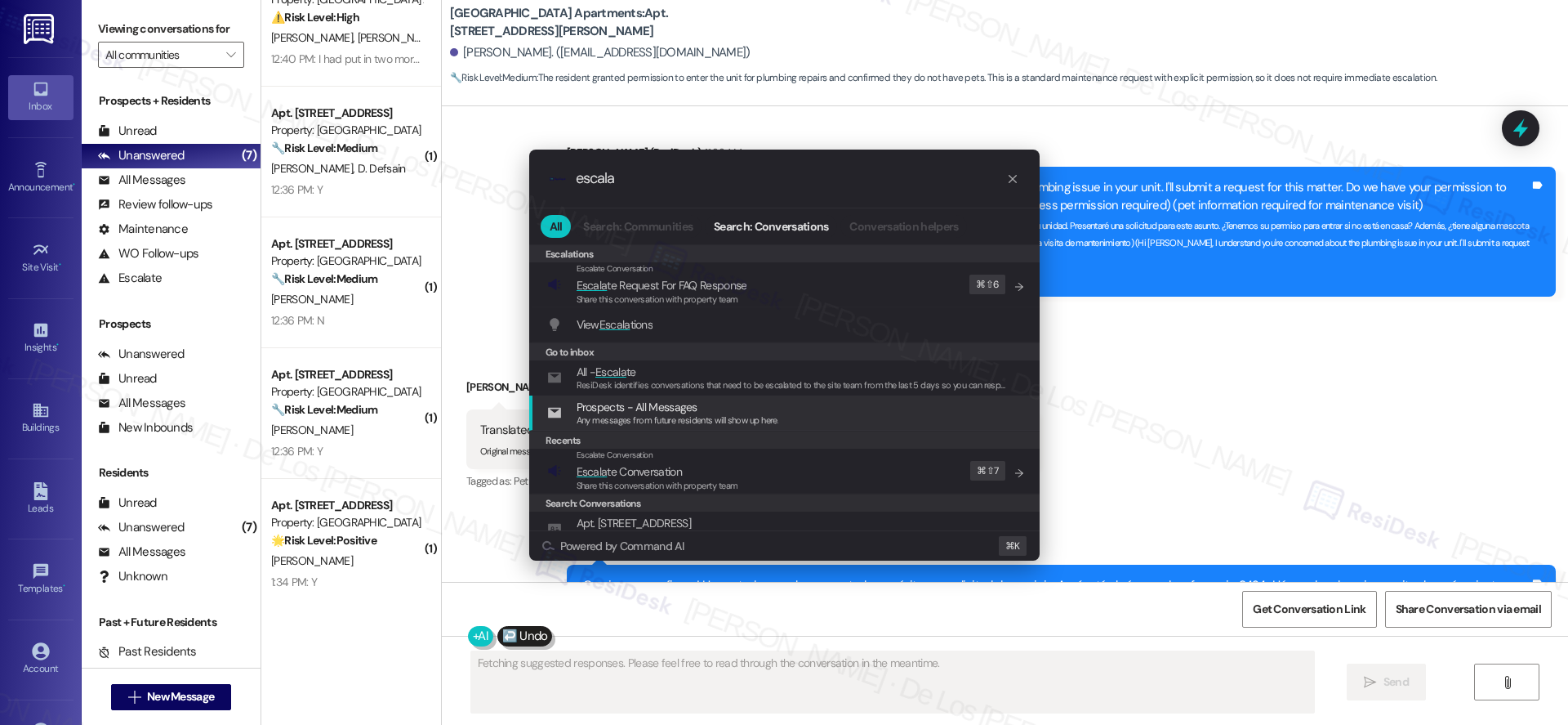
type input "escala"
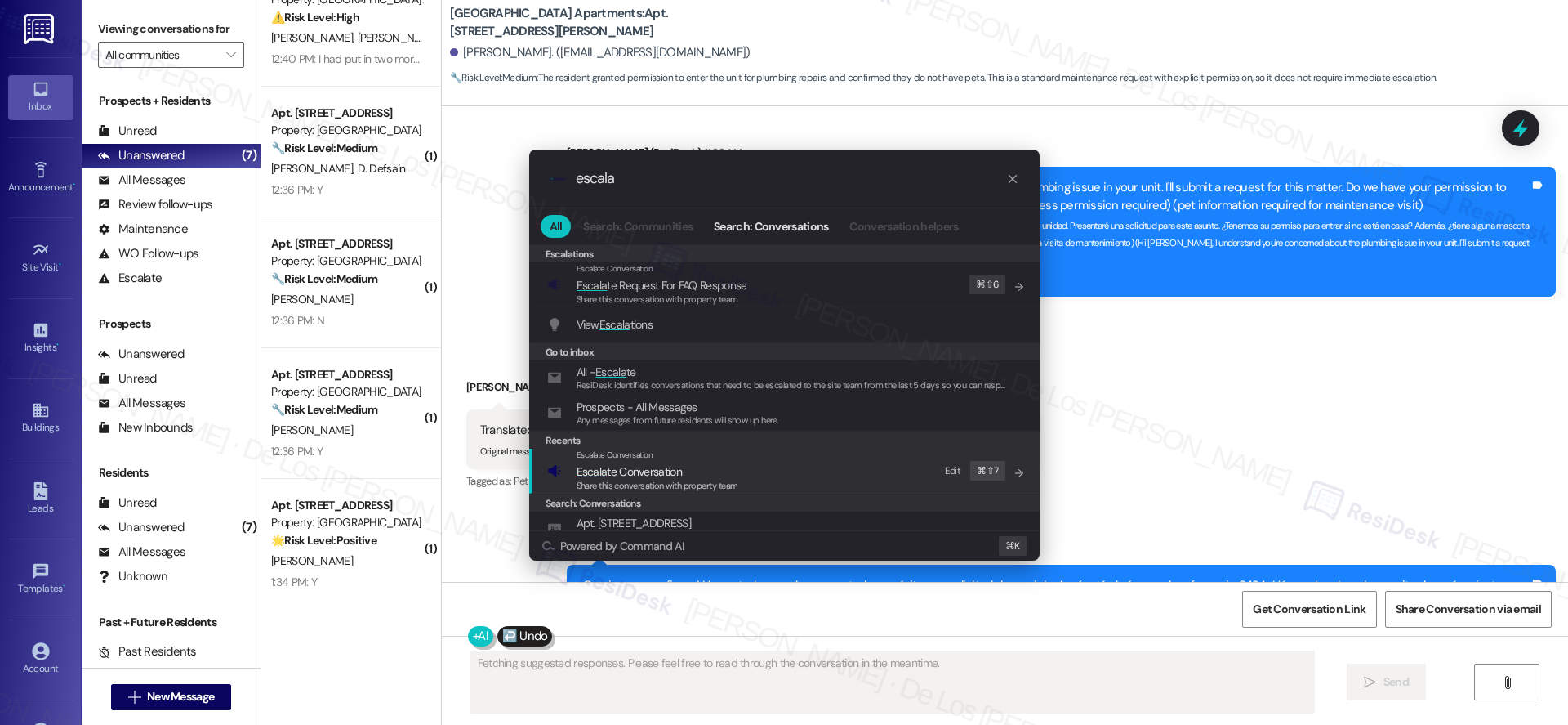
drag, startPoint x: 787, startPoint y: 459, endPoint x: 700, endPoint y: 305, distance: 176.9
click at [773, 445] on div "Escalations Escalate Conversation Escala te Request For FAQ Response Share this…" at bounding box center [785, 445] width 511 height 401
click at [702, 468] on span "Escala te Conversation" at bounding box center [657, 471] width 161 height 18
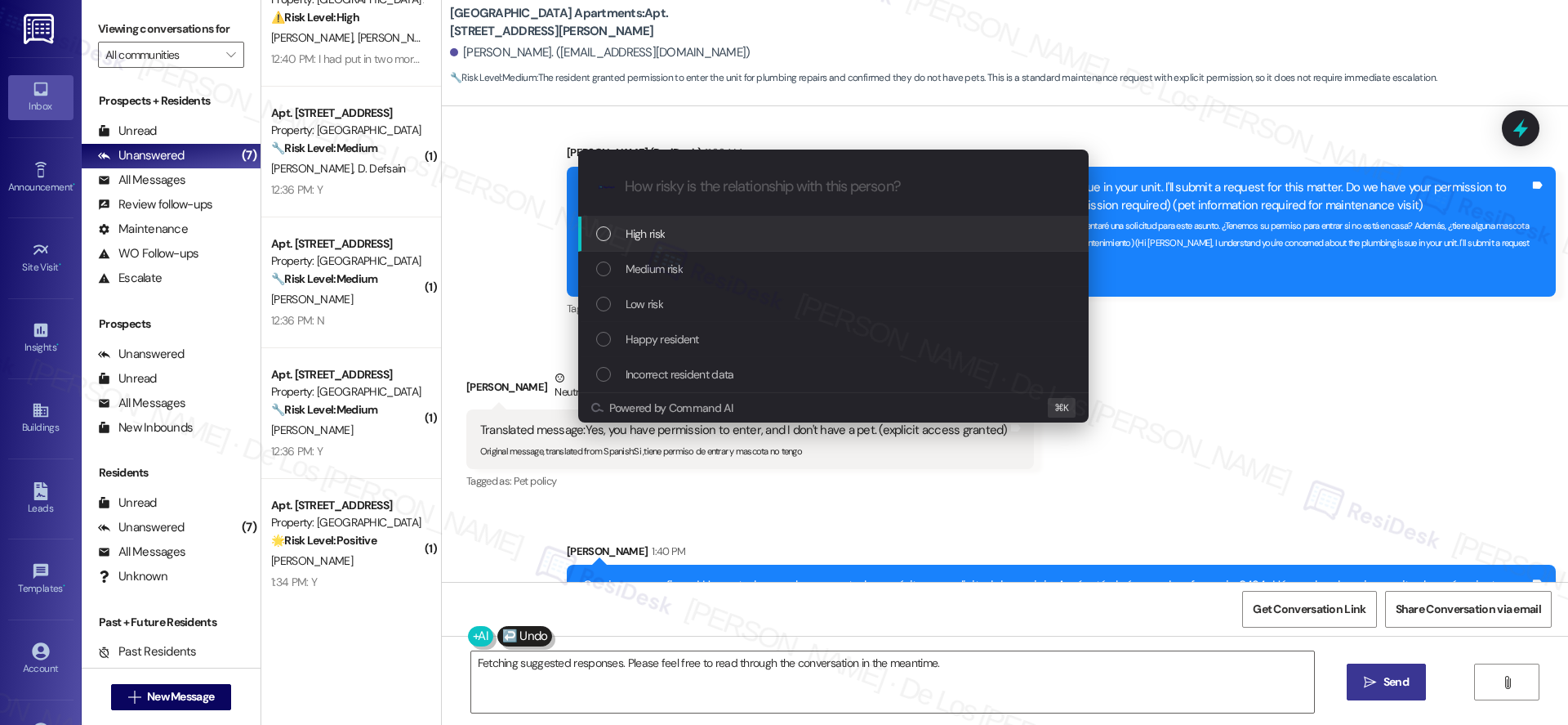
drag, startPoint x: 675, startPoint y: 232, endPoint x: 810, endPoint y: 238, distance: 135.1
click at [676, 232] on div "High risk" at bounding box center [835, 233] width 478 height 18
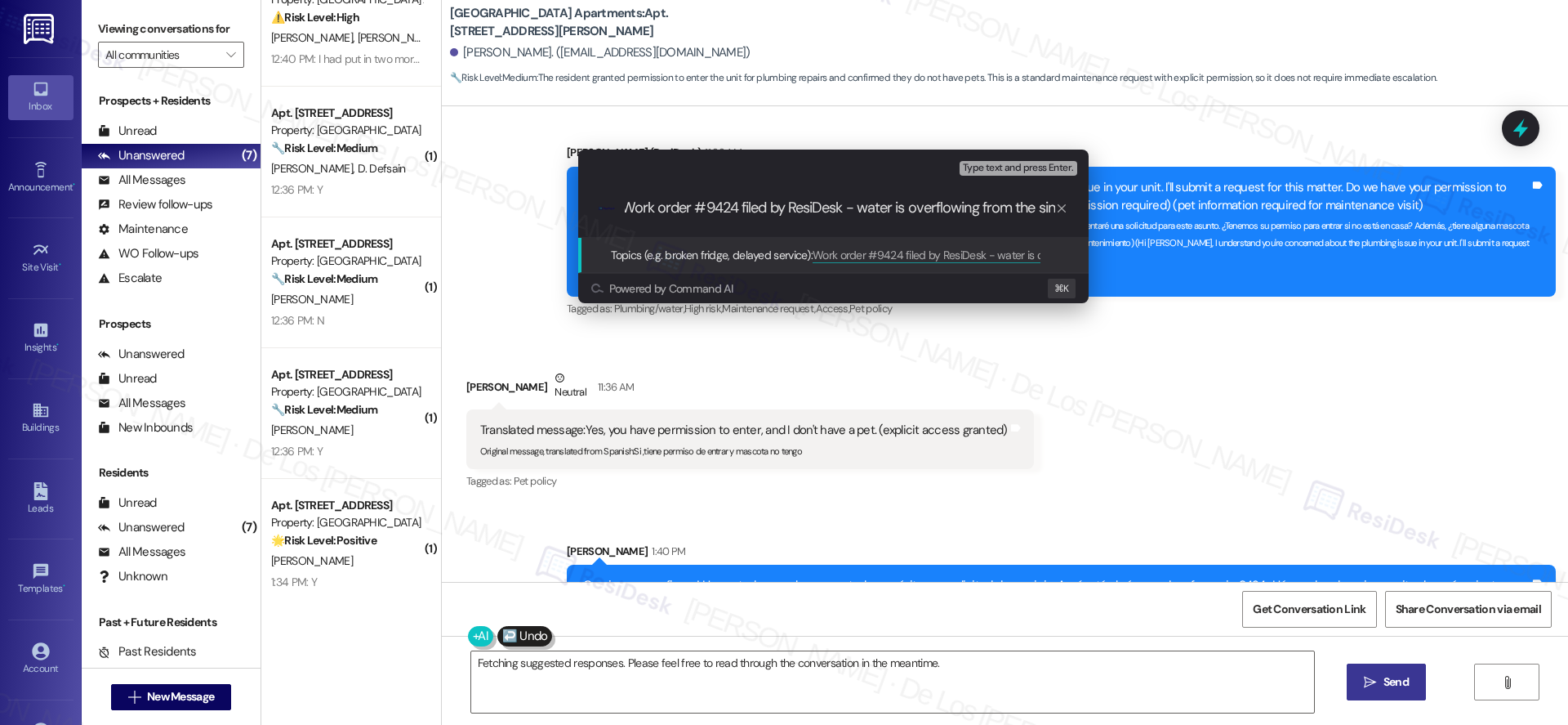
type input "Work order #9424 filed by ResiDesk - water is overflowing from the sink"
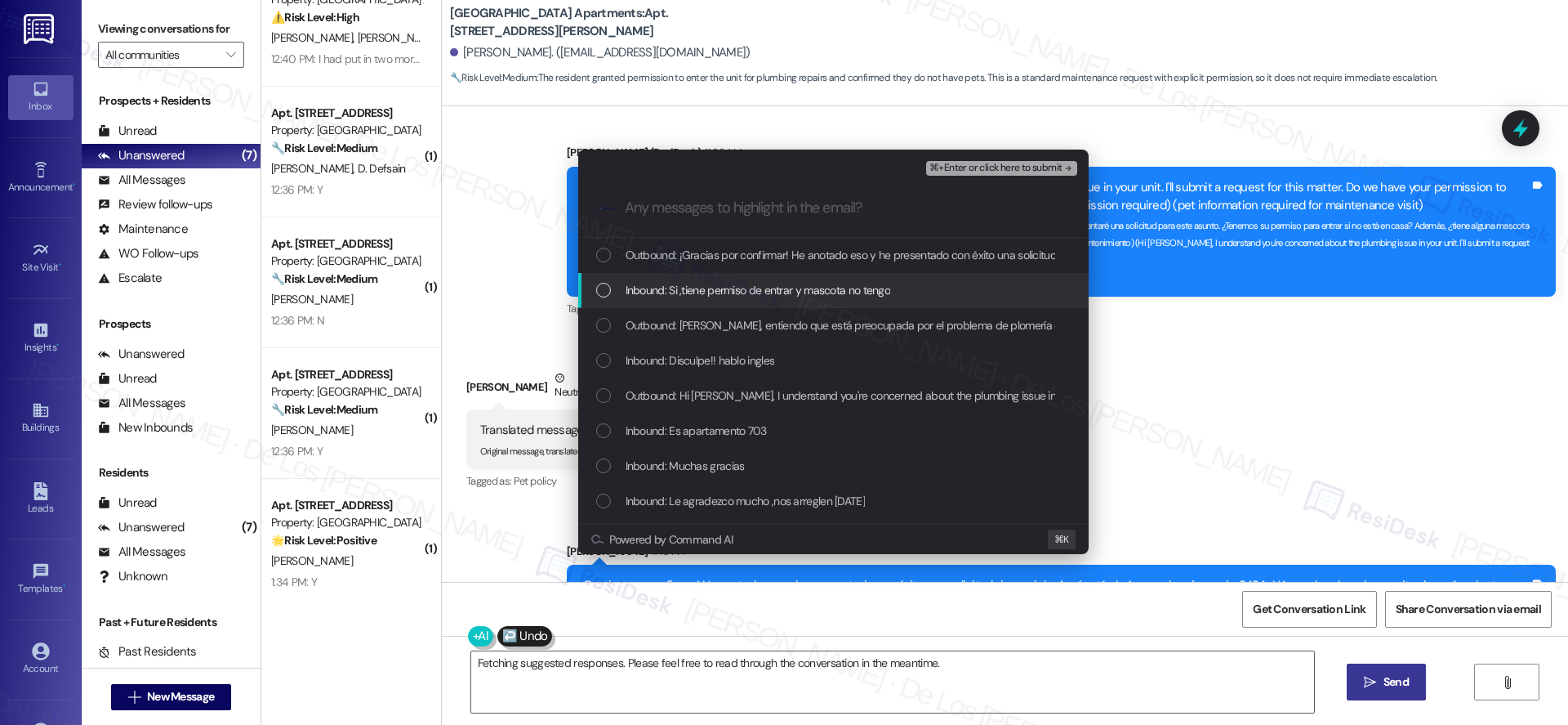
drag, startPoint x: 702, startPoint y: 289, endPoint x: 759, endPoint y: 315, distance: 62.6
click at [702, 290] on span "Inbound: Si ,tiene permiso de entrar y mascota no tengo" at bounding box center [757, 290] width 265 height 18
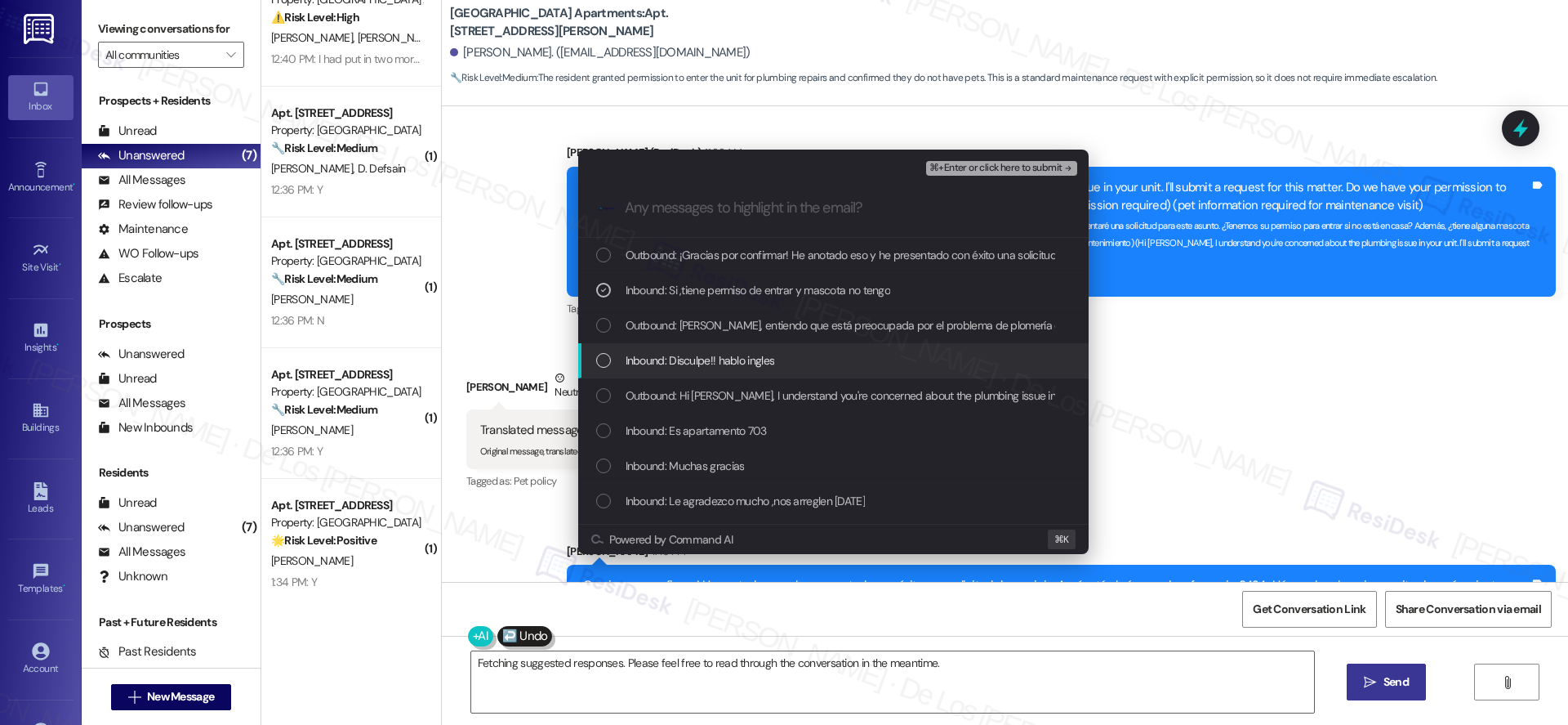
click at [782, 351] on div "Inbound: Disculpe!! hablo ingles" at bounding box center [835, 360] width 478 height 18
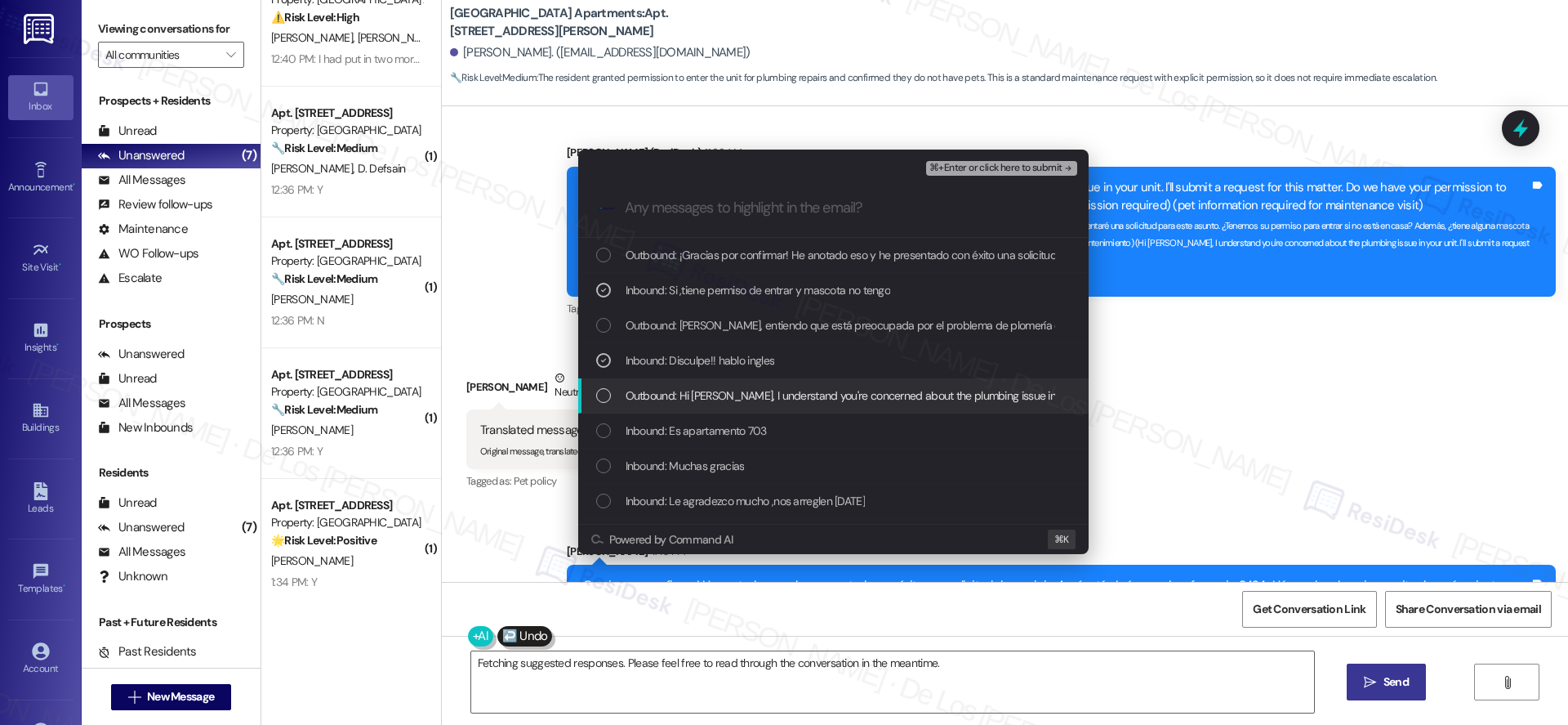
click at [778, 395] on span "Outbound: Hi [PERSON_NAME], I understand you're concerned about the plumbing is…" at bounding box center [1202, 396] width 1154 height 18
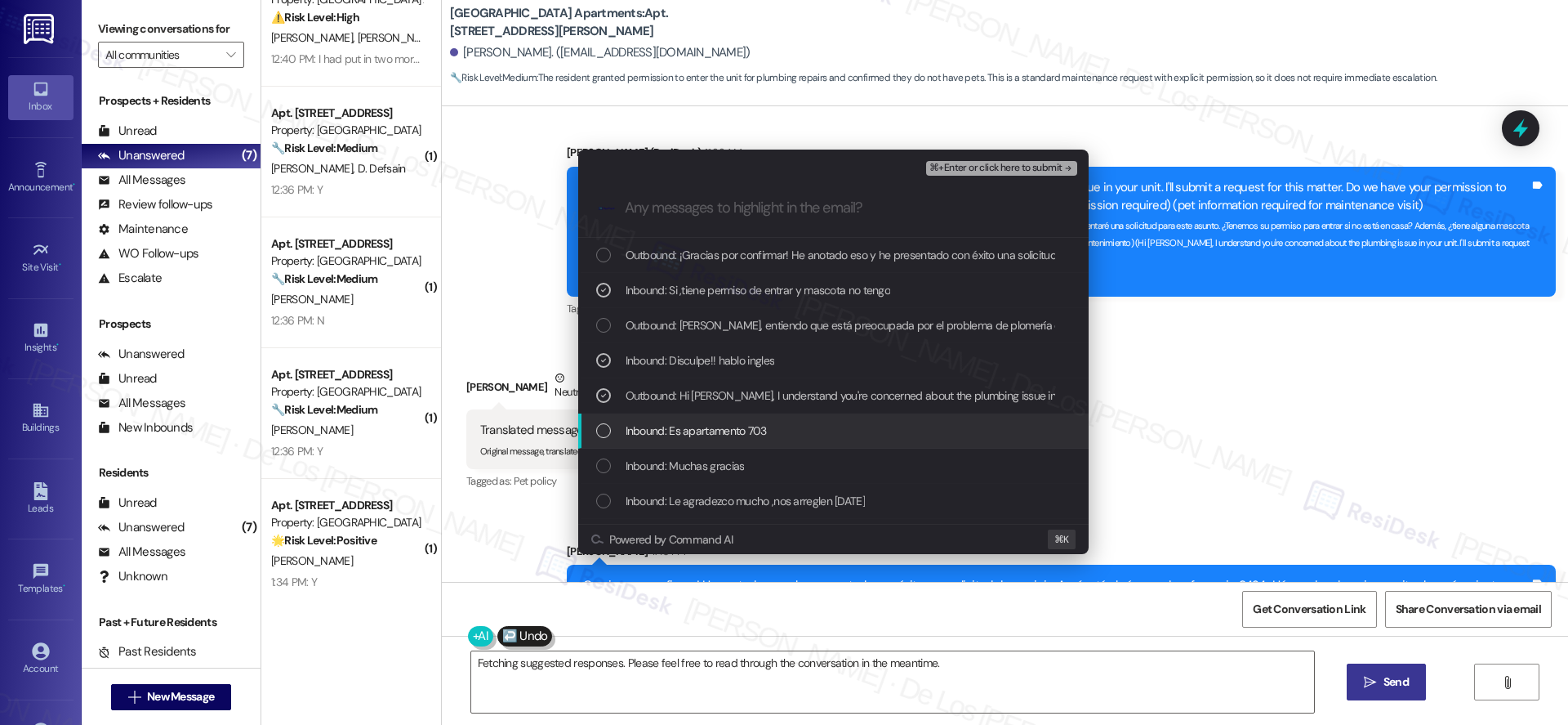
click at [767, 429] on div "Inbound: Es apartamento 703" at bounding box center [835, 430] width 478 height 18
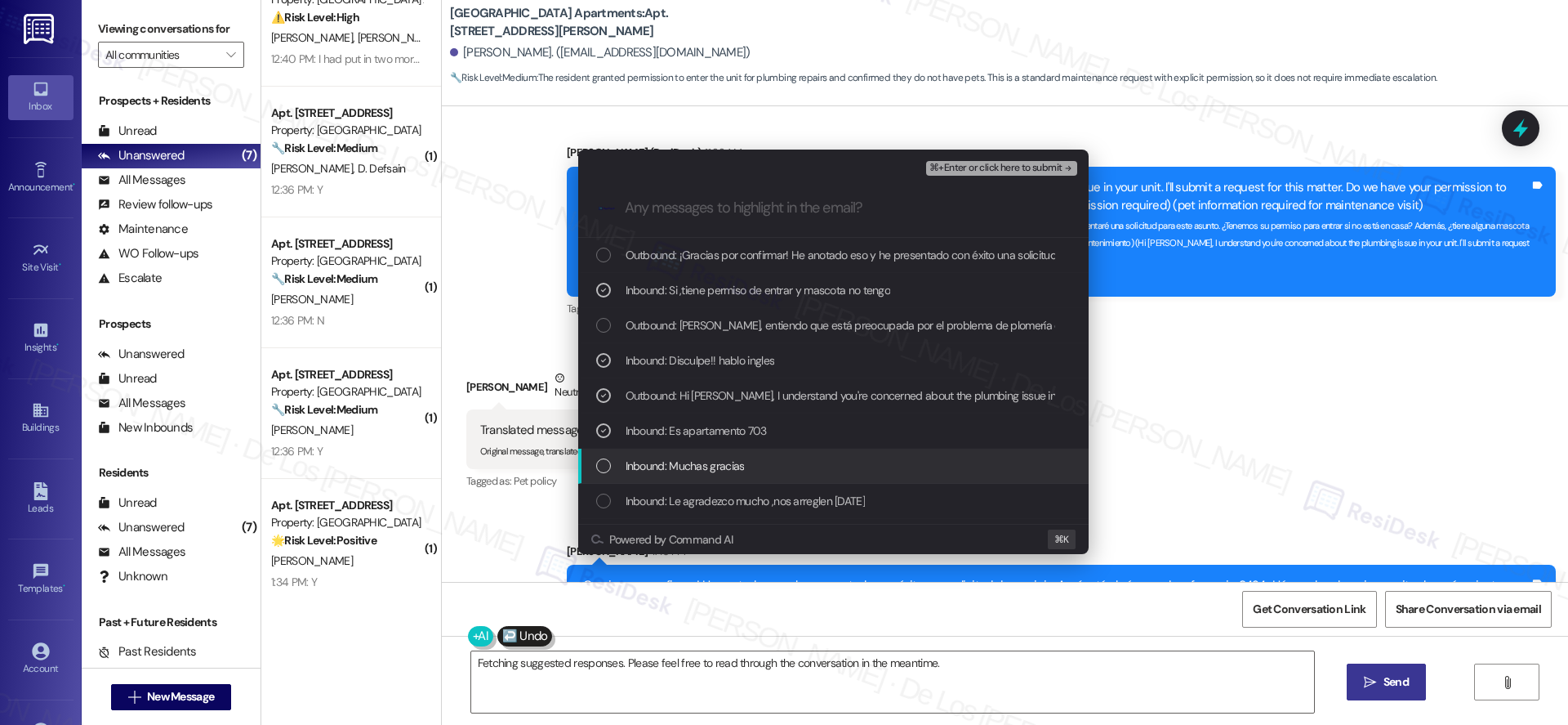
click at [764, 458] on div "Inbound: Muchas gracias" at bounding box center [835, 466] width 478 height 18
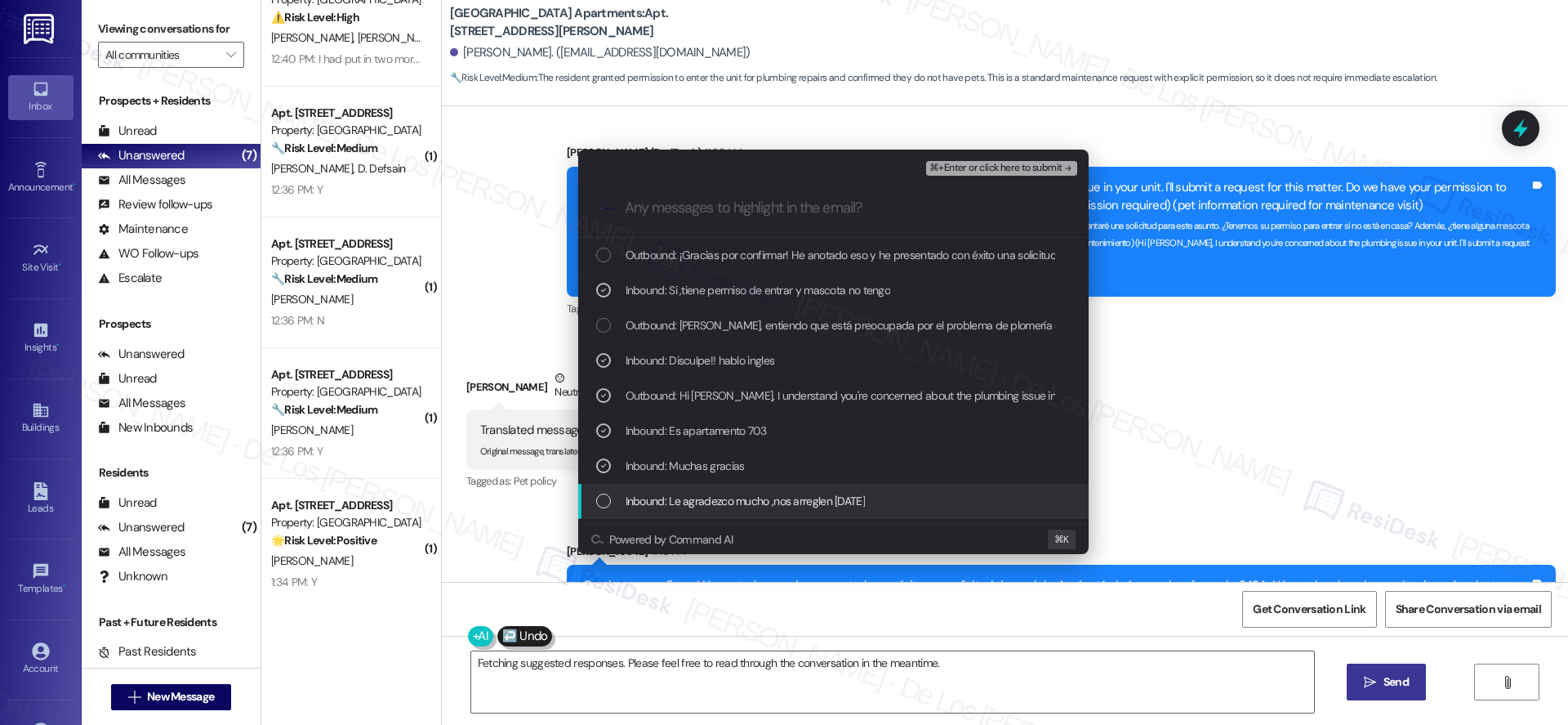
click at [820, 510] on div "Inbound: Le agradezco mucho ,nos arreglen [DATE]" at bounding box center [834, 501] width 511 height 35
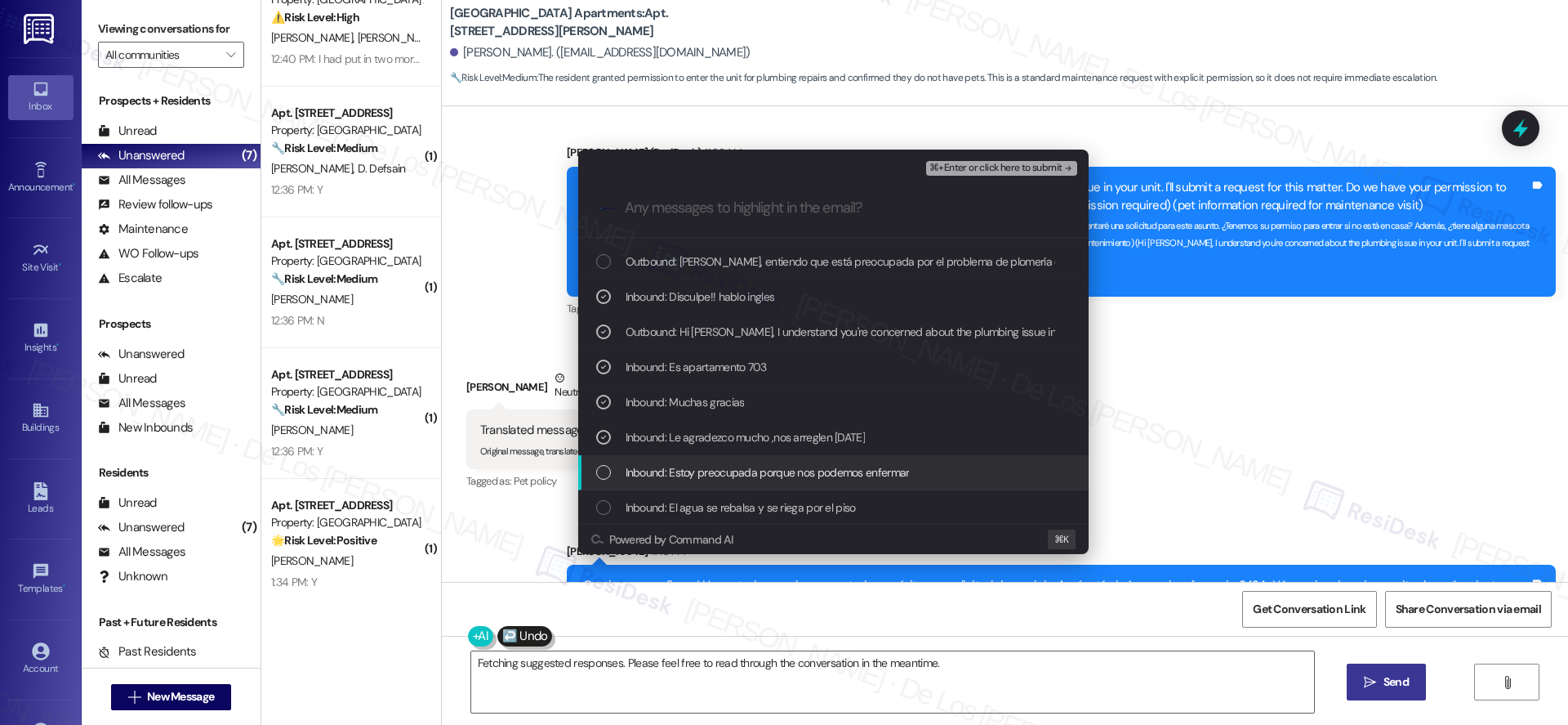
scroll to position [66, 0]
click at [880, 474] on span "Inbound: Estoy preocupada porque nos podemos enfermar" at bounding box center [767, 470] width 284 height 18
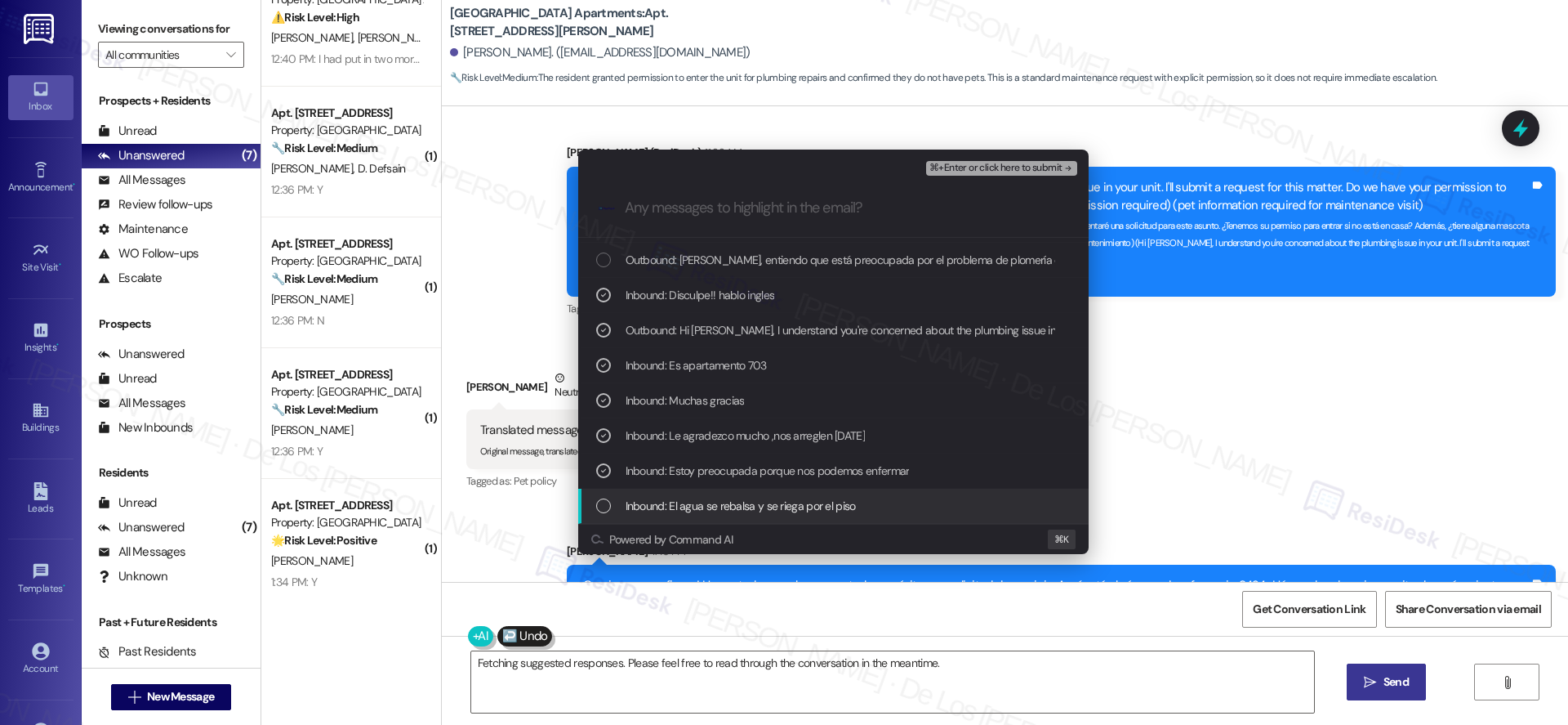
click at [871, 495] on div "Inbound: El agua se rebalsa y se riega por el piso" at bounding box center [834, 507] width 511 height 35
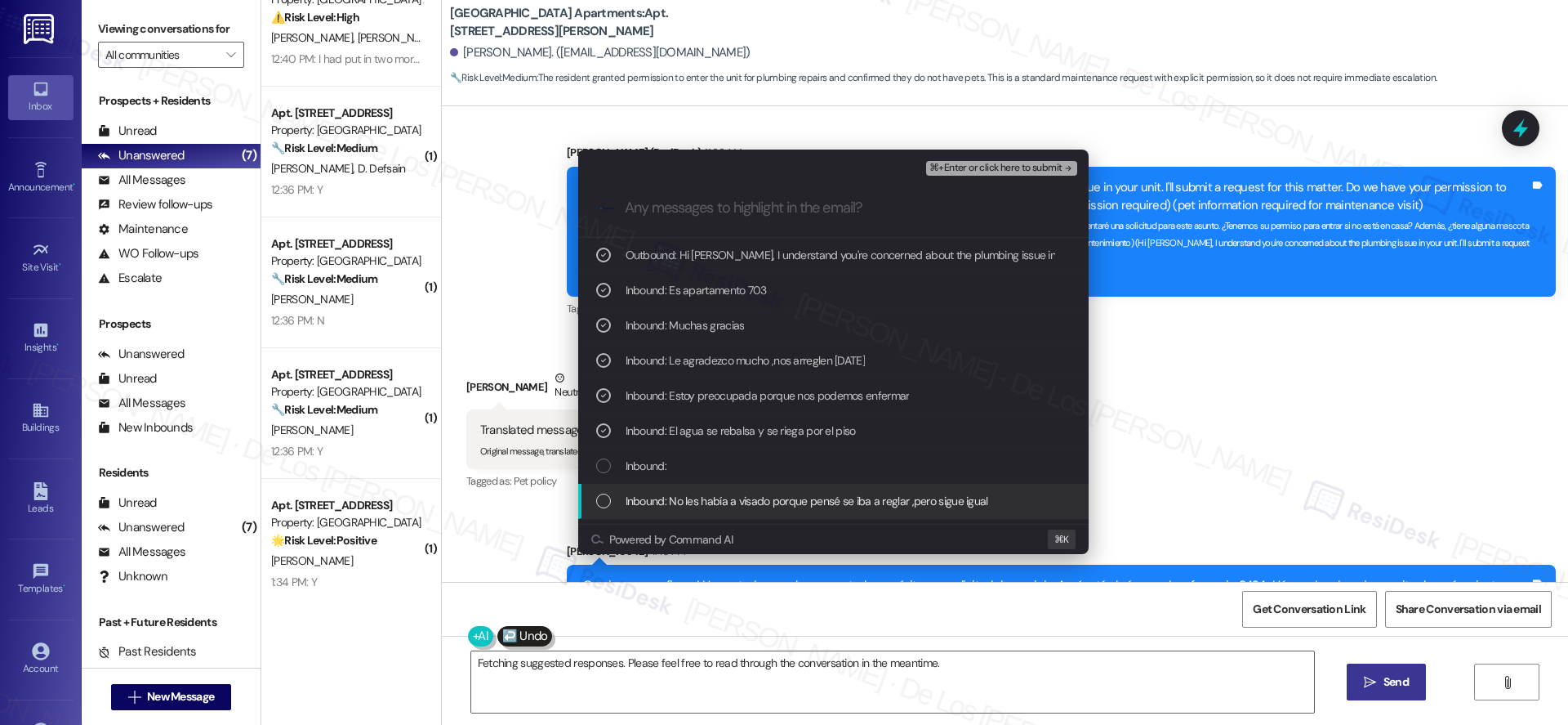
scroll to position [160, 0]
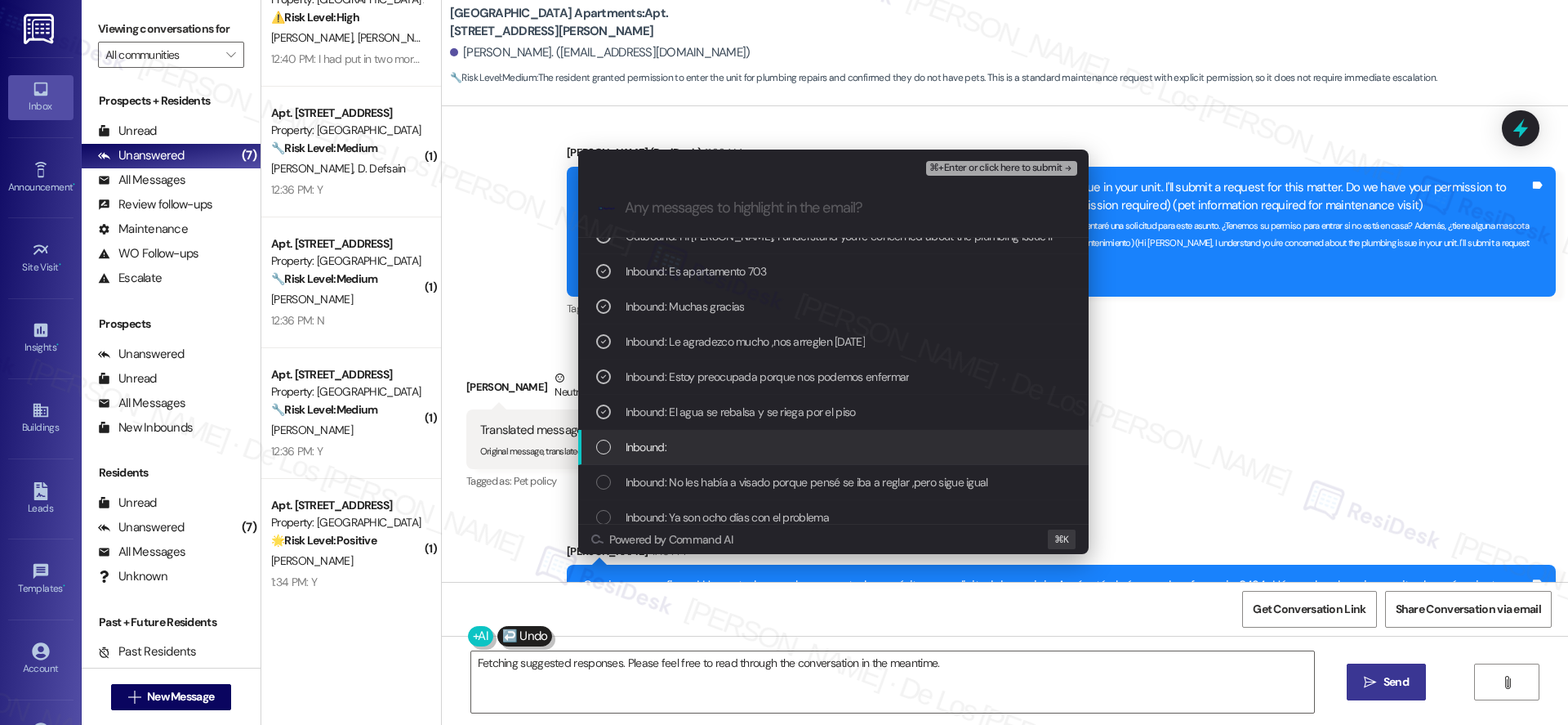
click at [891, 449] on div "Inbound:" at bounding box center [835, 447] width 478 height 18
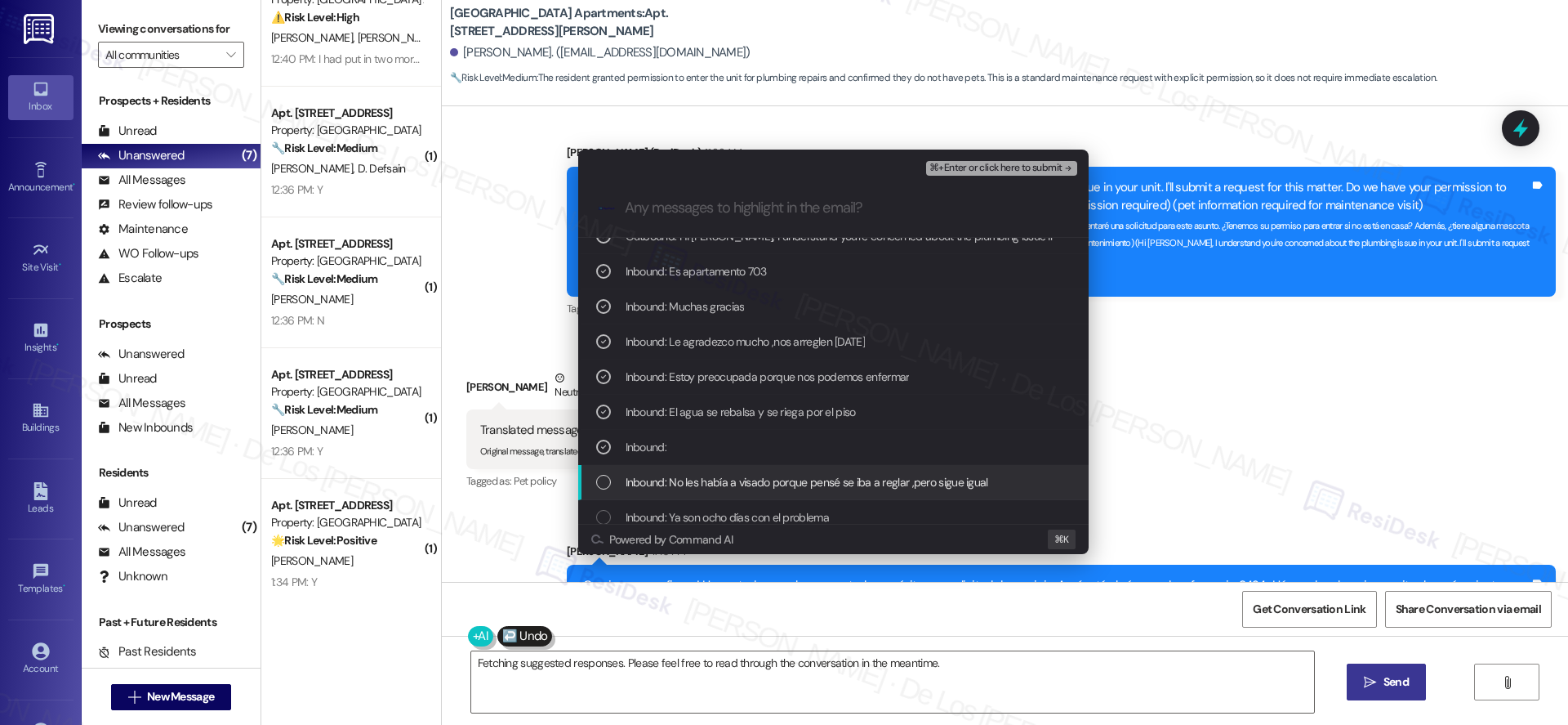
click at [880, 482] on span "Inbound: No les había a visado porque pensé se iba a reglar ,pero sigue igual" at bounding box center [806, 482] width 363 height 18
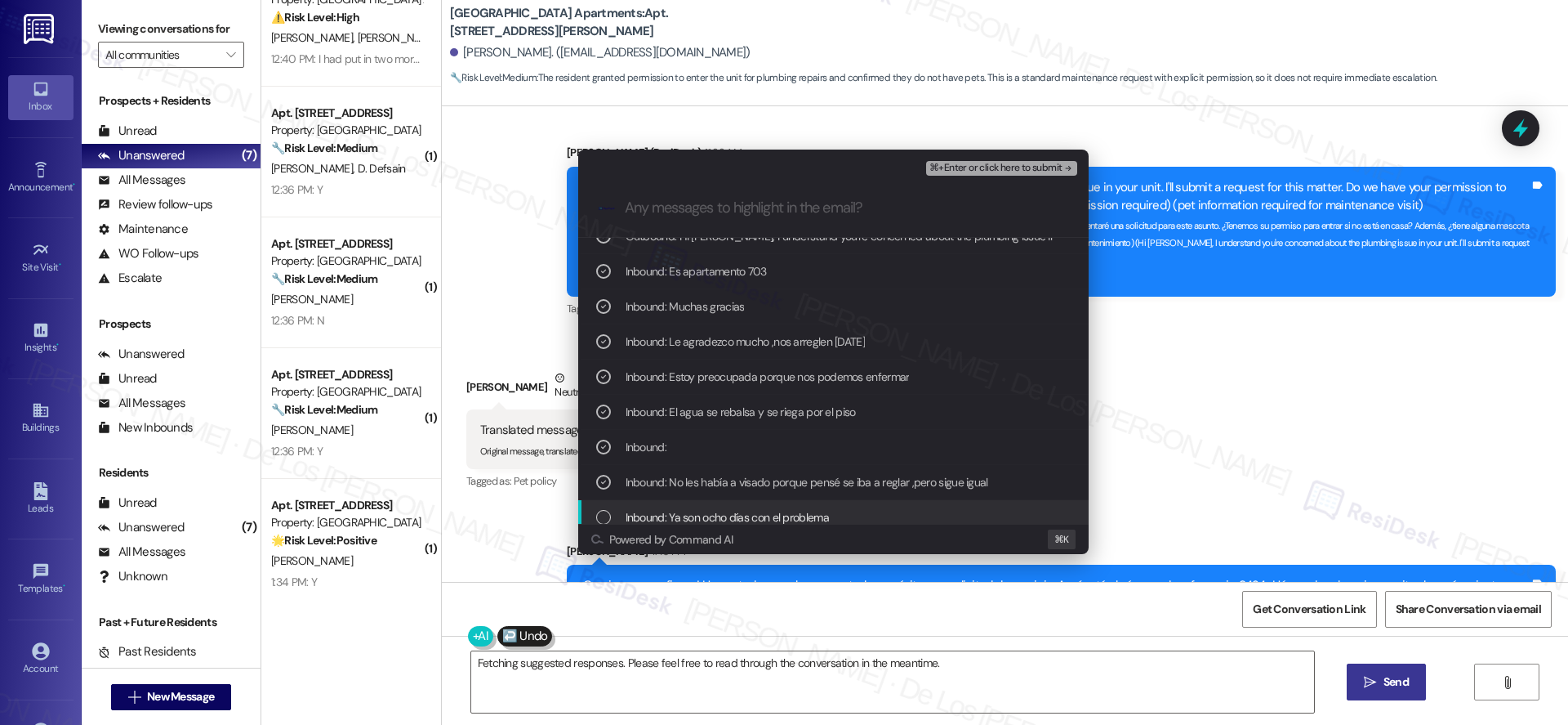
click at [866, 522] on div "Inbound: Ya son ocho días con el problema" at bounding box center [835, 517] width 478 height 18
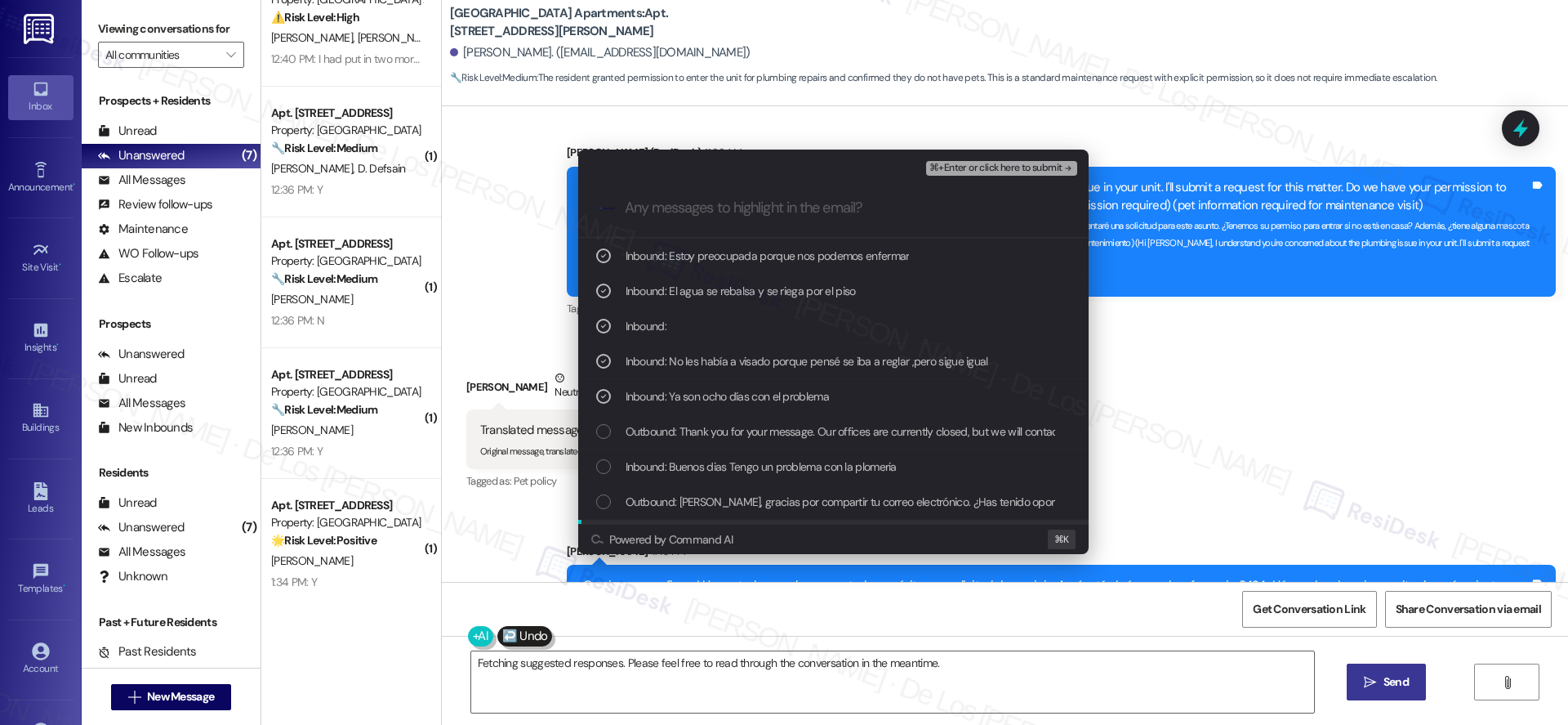
scroll to position [296, 0]
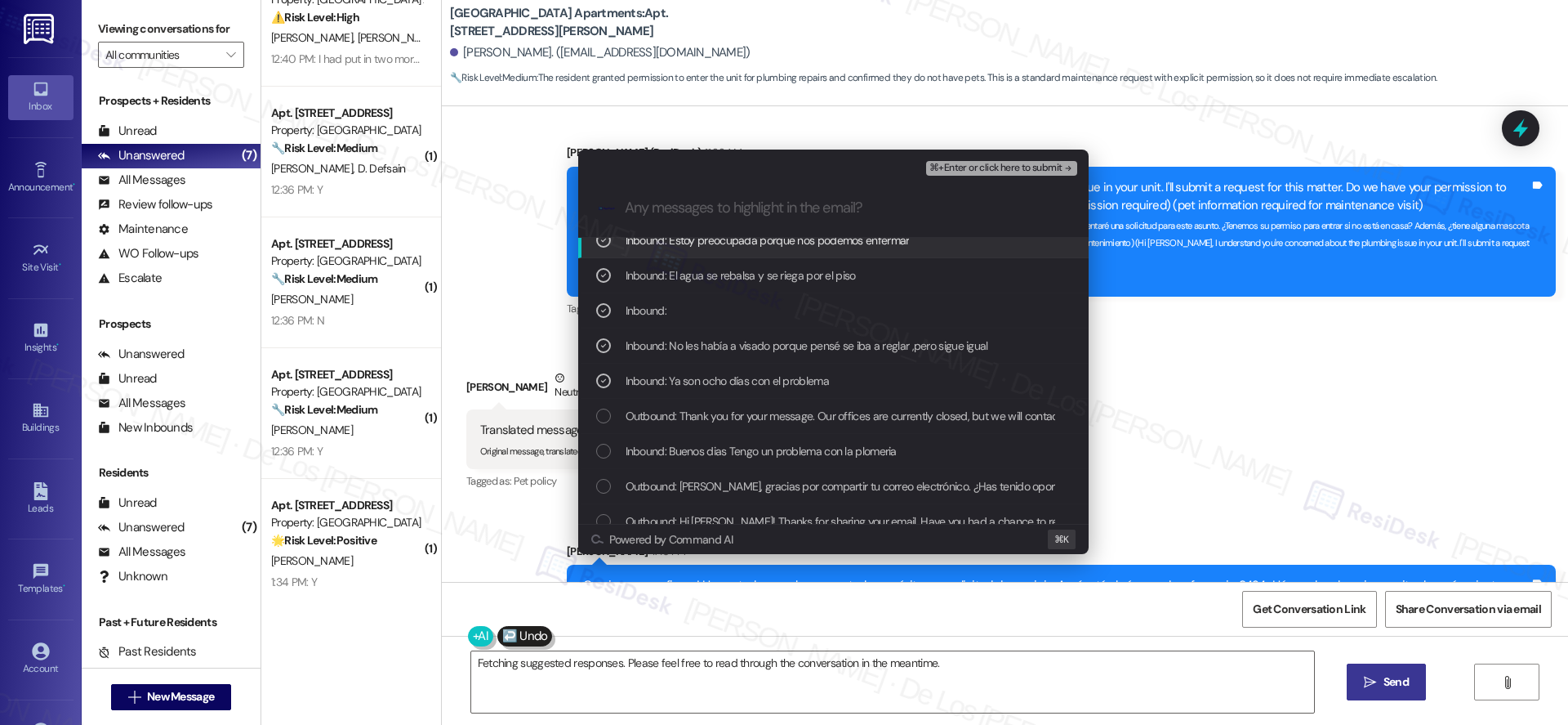
click at [986, 170] on span "⌘+Enter or click here to submit" at bounding box center [995, 168] width 132 height 12
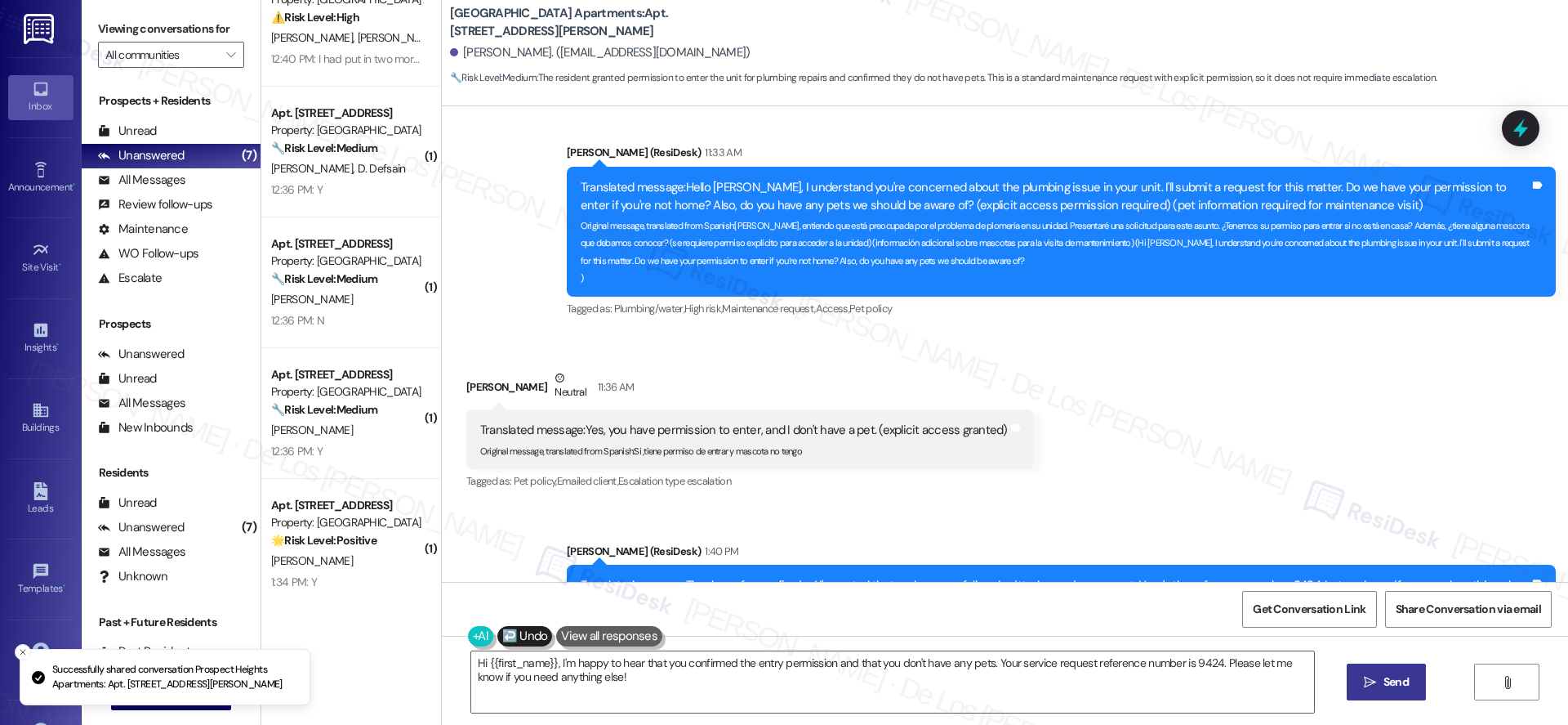
type textarea "Fetching suggested responses. Please feel free to read through the conversation…"
